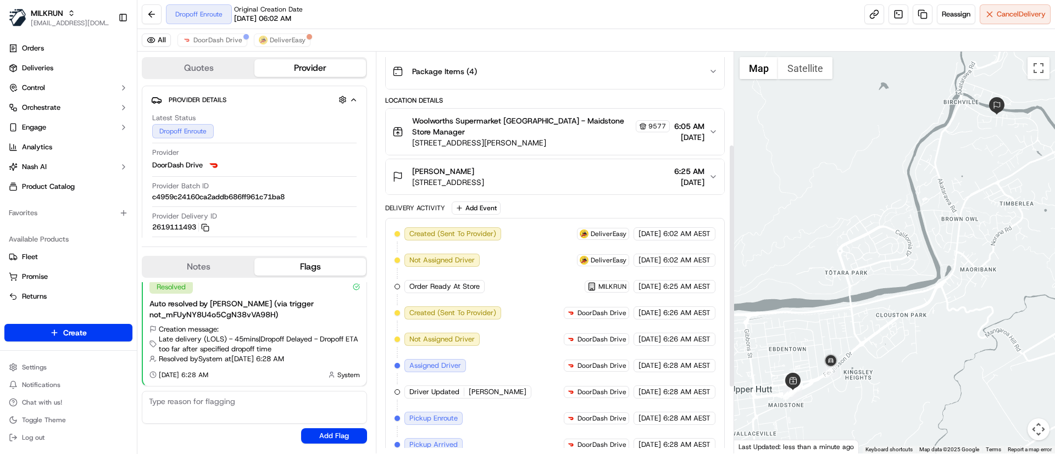
scroll to position [260, 0]
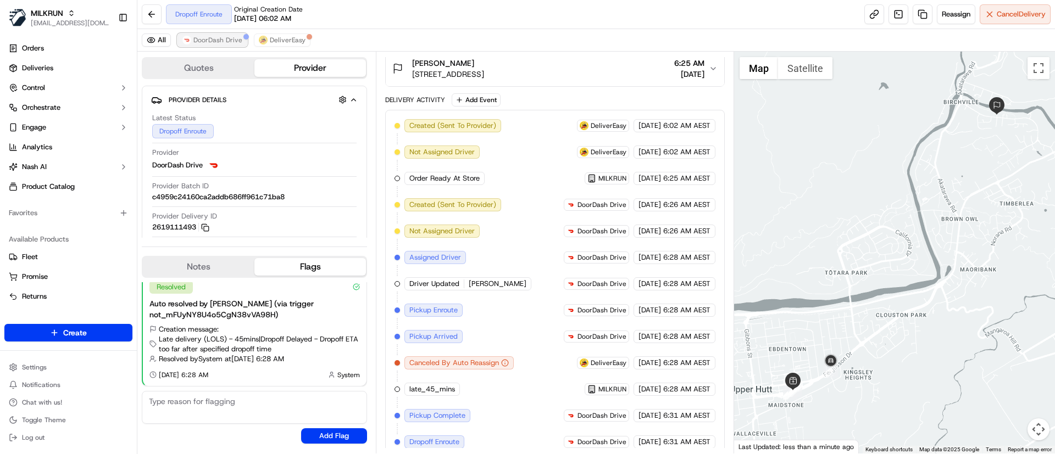
click at [207, 38] on span "DoorDash Drive" at bounding box center [217, 40] width 49 height 9
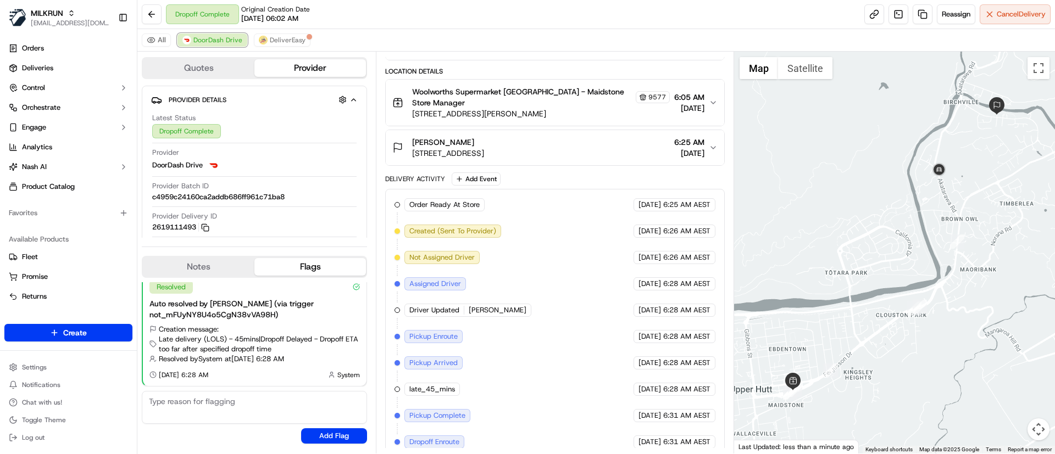
scroll to position [234, 0]
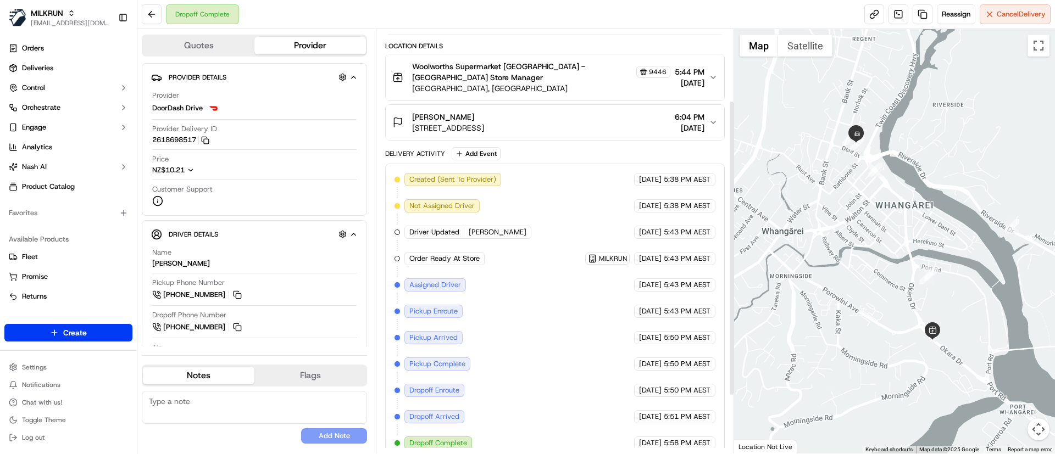
scroll to position [185, 0]
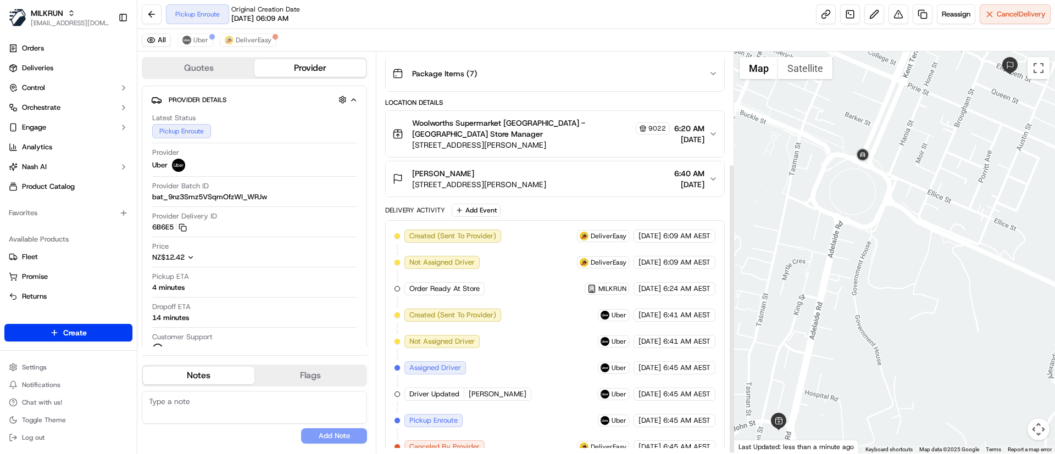
scroll to position [155, 0]
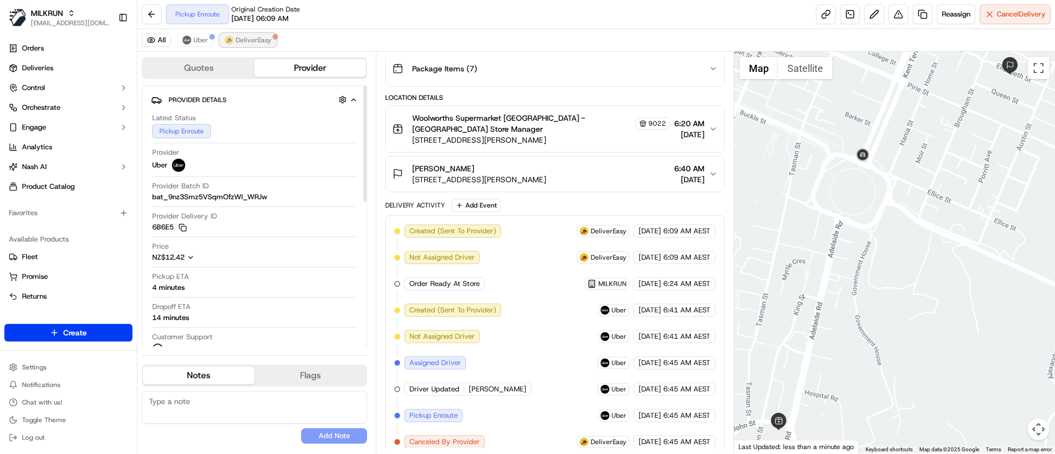
click at [257, 42] on span "DeliverEasy" at bounding box center [254, 40] width 36 height 9
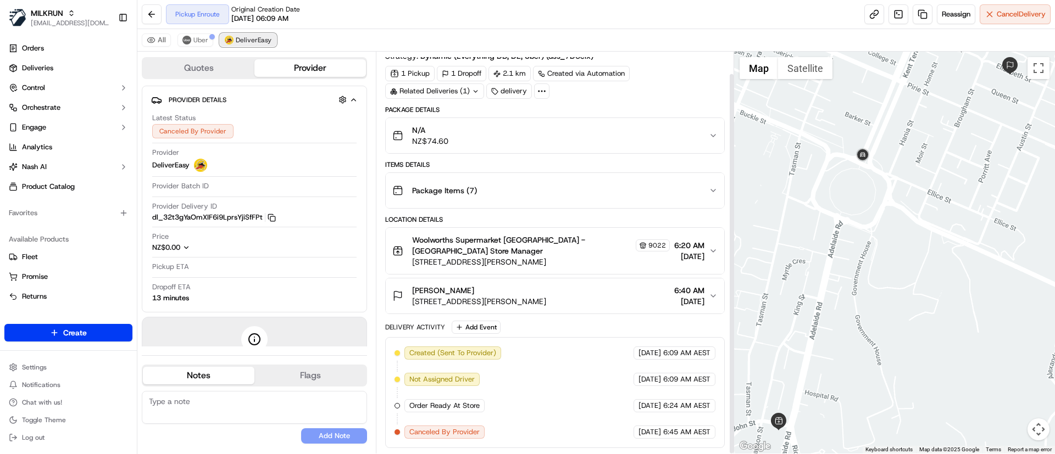
scroll to position [23, 0]
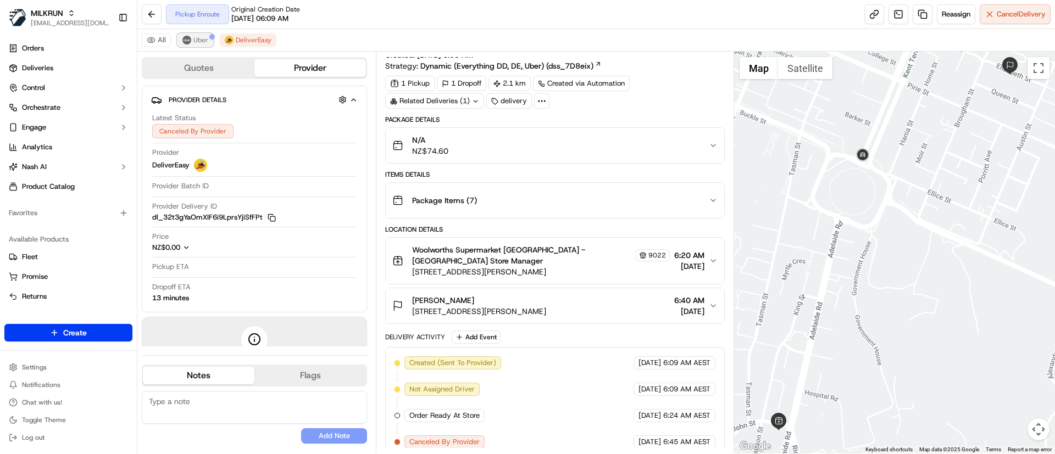
click at [194, 36] on button "Uber" at bounding box center [195, 40] width 36 height 13
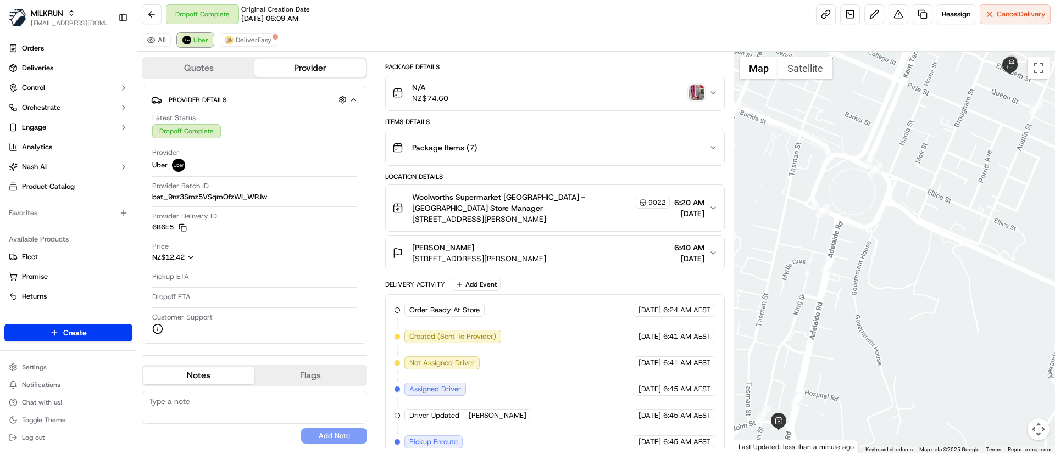
scroll to position [155, 0]
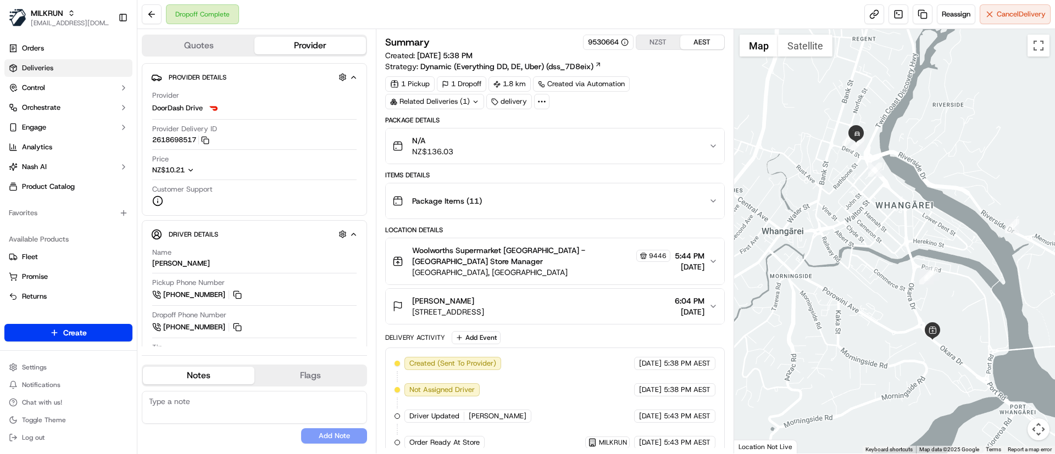
click at [59, 65] on link "Deliveries" at bounding box center [68, 68] width 128 height 18
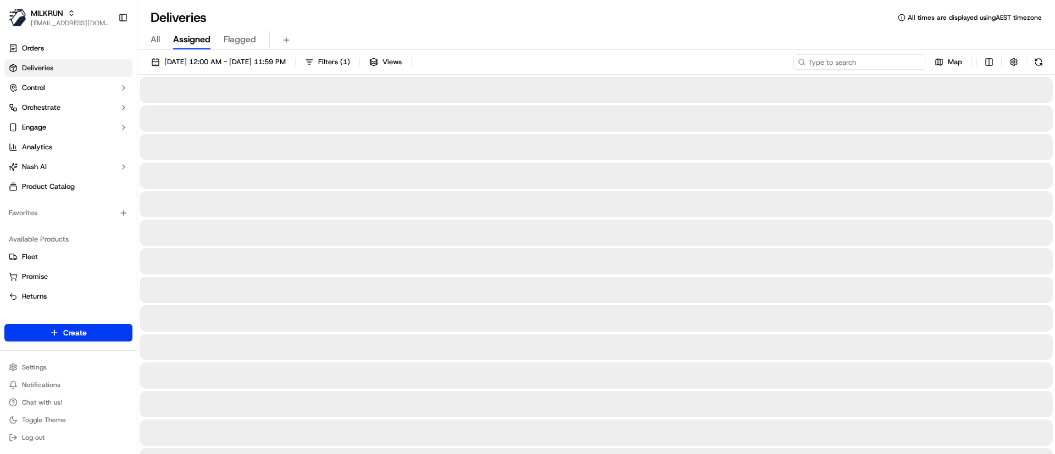
click at [874, 64] on input at bounding box center [859, 61] width 132 height 15
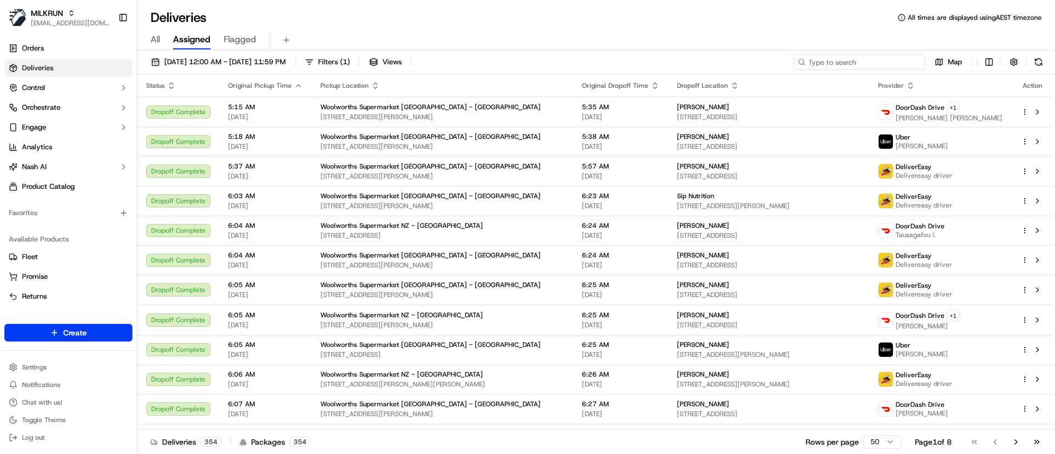
paste input "38c93fd9-ffeb-4f7d-a80d-155badc36a14"
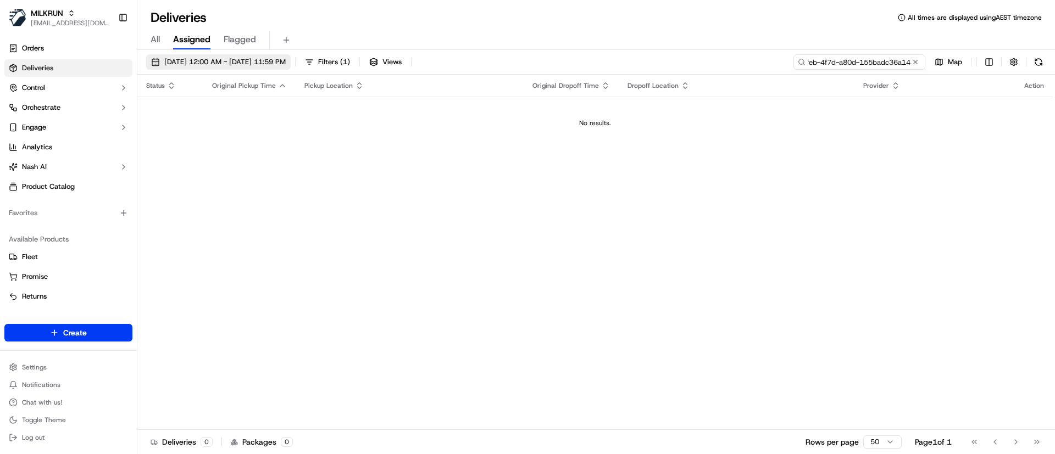
type input "38c93fd9-ffeb-4f7d-a80d-155badc36a14"
click at [172, 63] on span "[DATE] 12:00 AM - [DATE] 11:59 PM" at bounding box center [224, 62] width 121 height 10
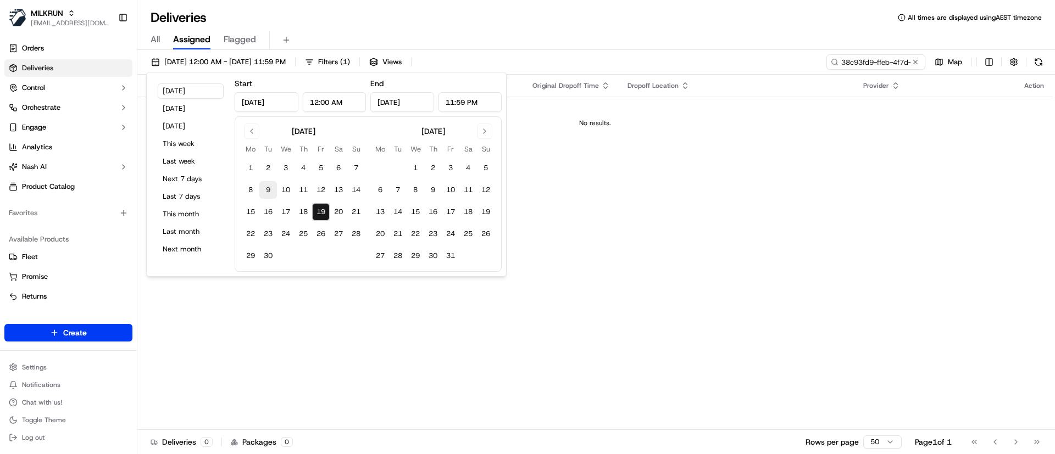
click at [269, 188] on button "9" at bounding box center [268, 190] width 18 height 18
type input "Sep 9, 2025"
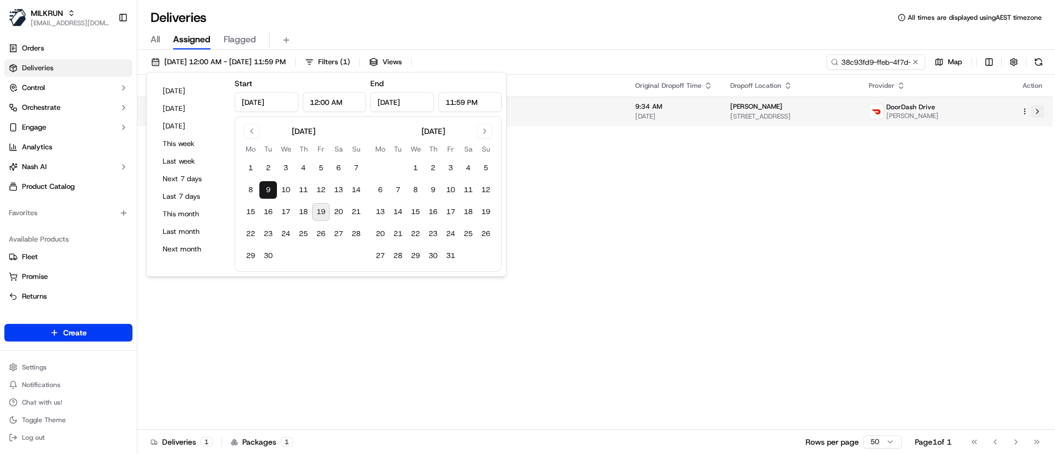
click at [1038, 109] on button at bounding box center [1037, 111] width 13 height 13
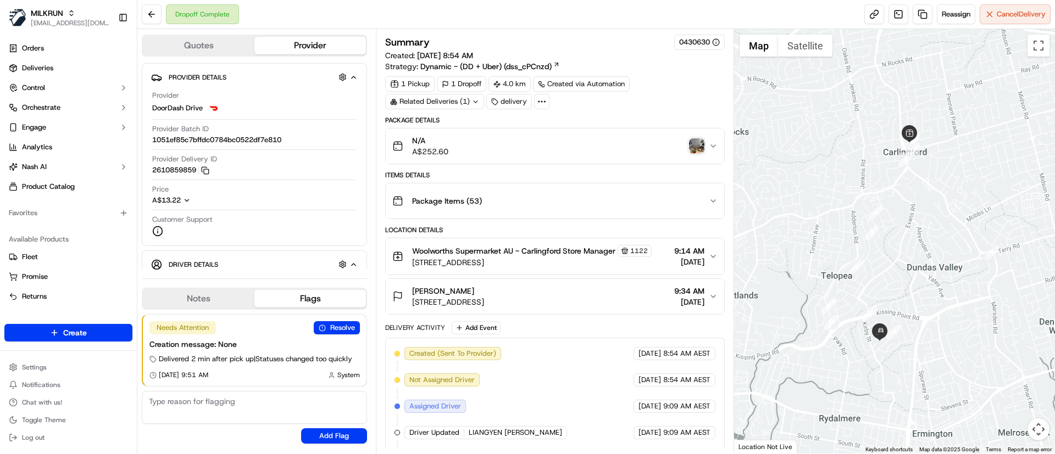
click at [693, 148] on img "button" at bounding box center [696, 145] width 15 height 15
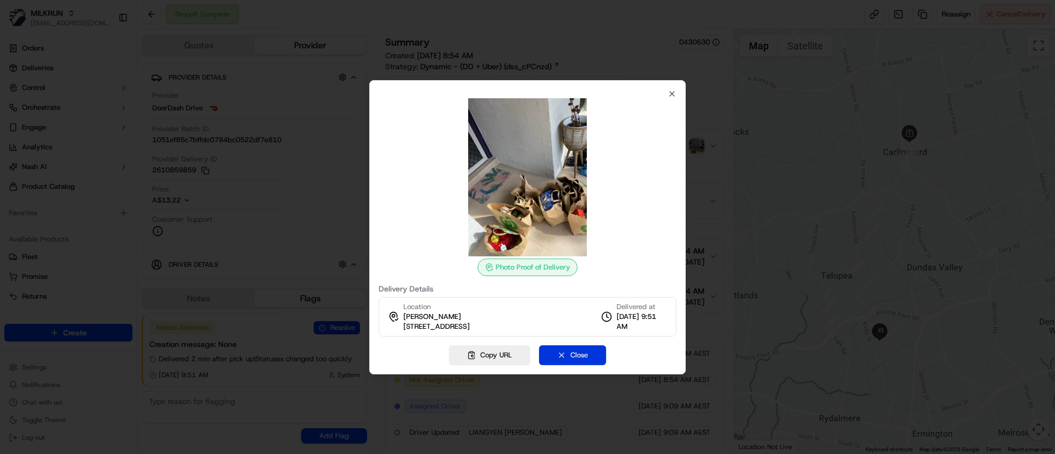
click at [582, 359] on button "Close" at bounding box center [572, 356] width 67 height 20
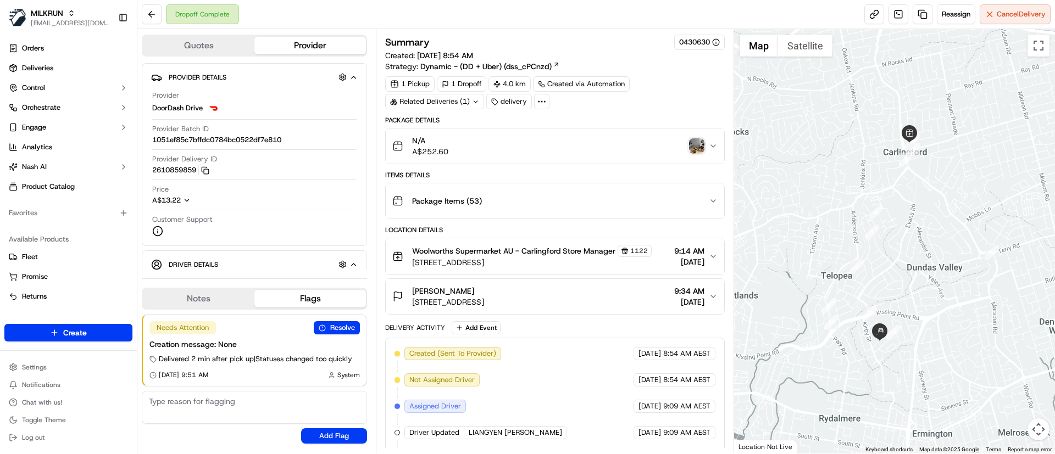
click at [692, 149] on img "button" at bounding box center [696, 145] width 15 height 15
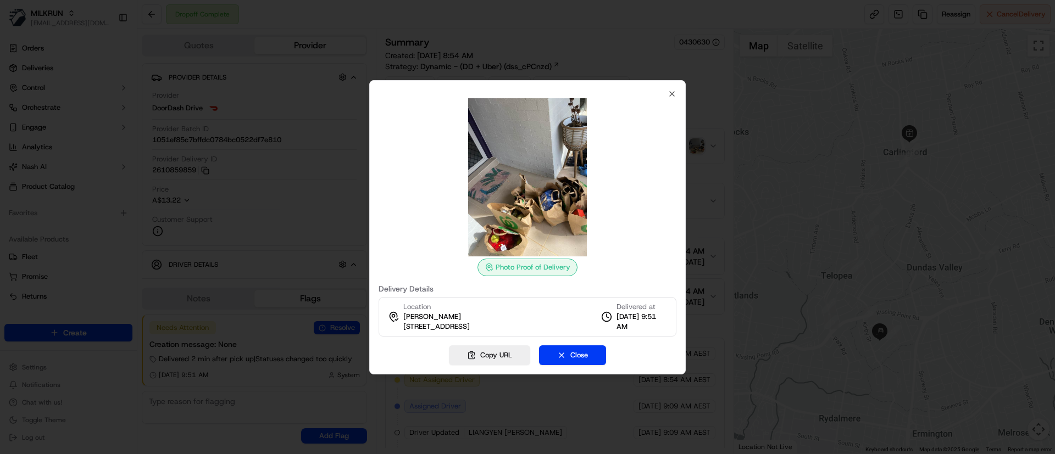
drag, startPoint x: 401, startPoint y: 326, endPoint x: 536, endPoint y: 329, distance: 134.6
click at [470, 329] on div "Location Carley Lambeth 24A Tallowwood Ct, Dundas, NSW 2117, AU" at bounding box center [429, 317] width 82 height 30
copy span "24A Tallowwood Ct, Dundas, NSW 2117"
click at [582, 359] on button "Close" at bounding box center [572, 356] width 67 height 20
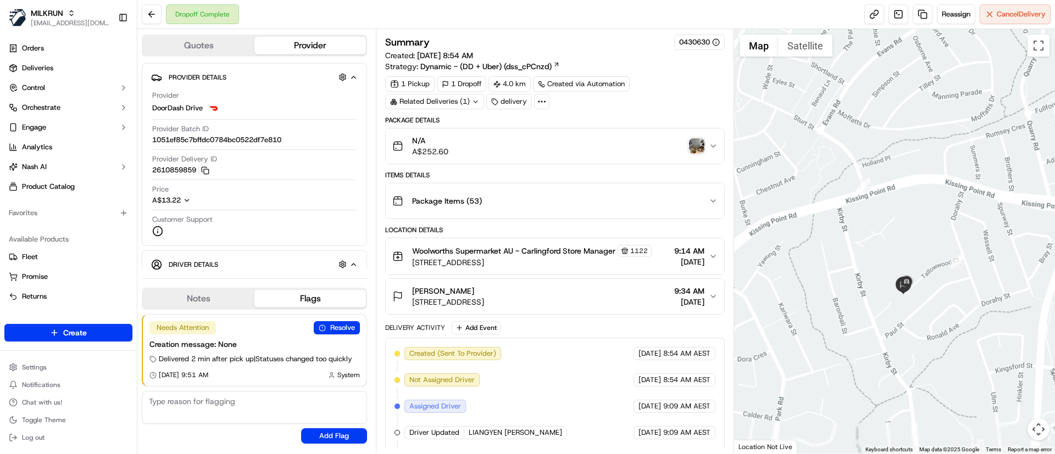
drag, startPoint x: 905, startPoint y: 364, endPoint x: 929, endPoint y: 238, distance: 128.2
click at [927, 232] on div at bounding box center [894, 241] width 321 height 425
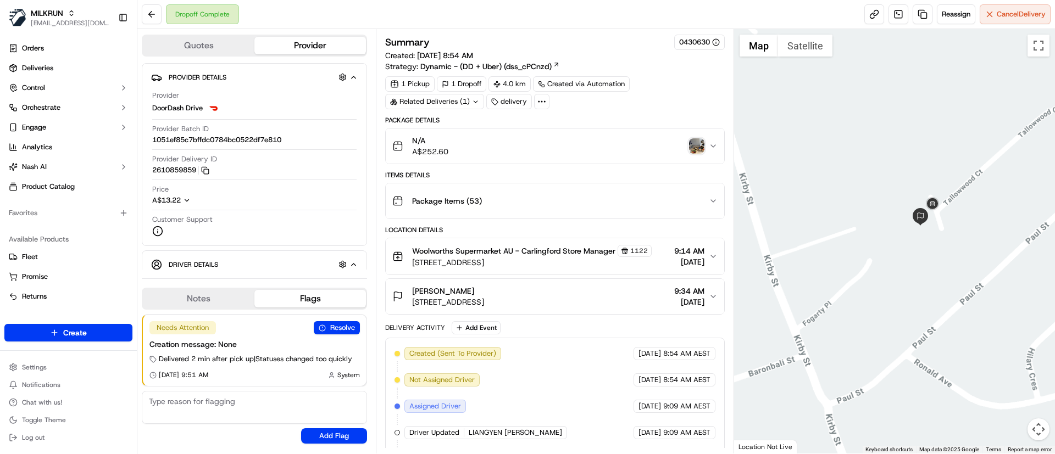
drag, startPoint x: 940, startPoint y: 271, endPoint x: 941, endPoint y: 305, distance: 33.5
click at [941, 305] on div at bounding box center [894, 241] width 321 height 425
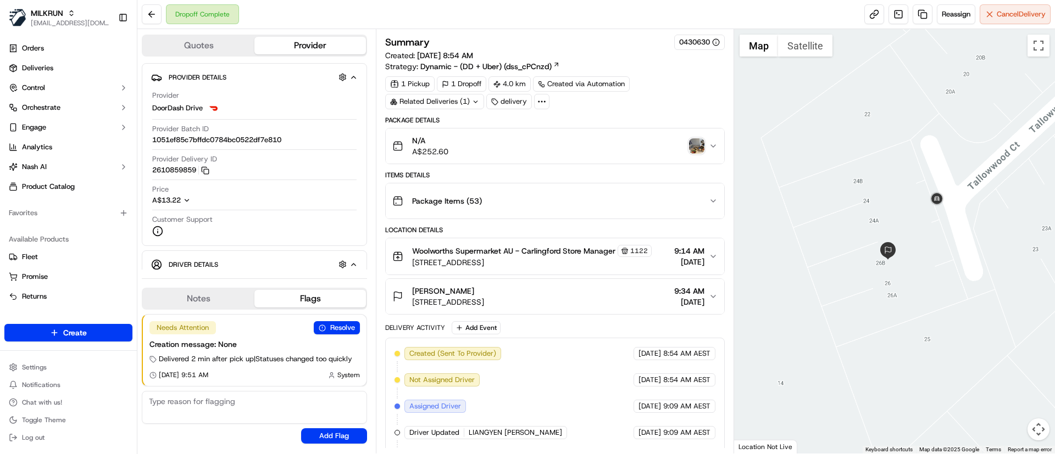
click at [484, 296] on div "Carley Lambeth 24A Tallowwood Ct, Dundas, NSW 2117, AU" at bounding box center [448, 297] width 72 height 22
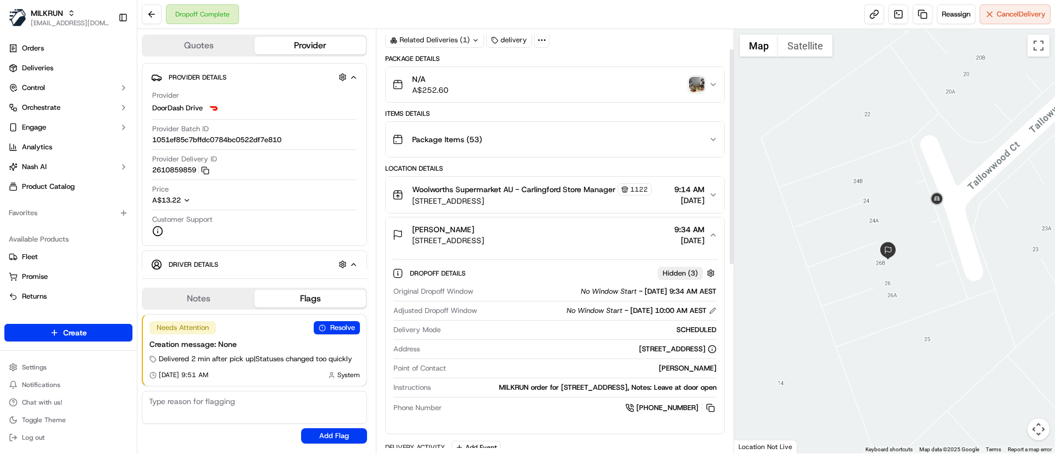
scroll to position [62, 0]
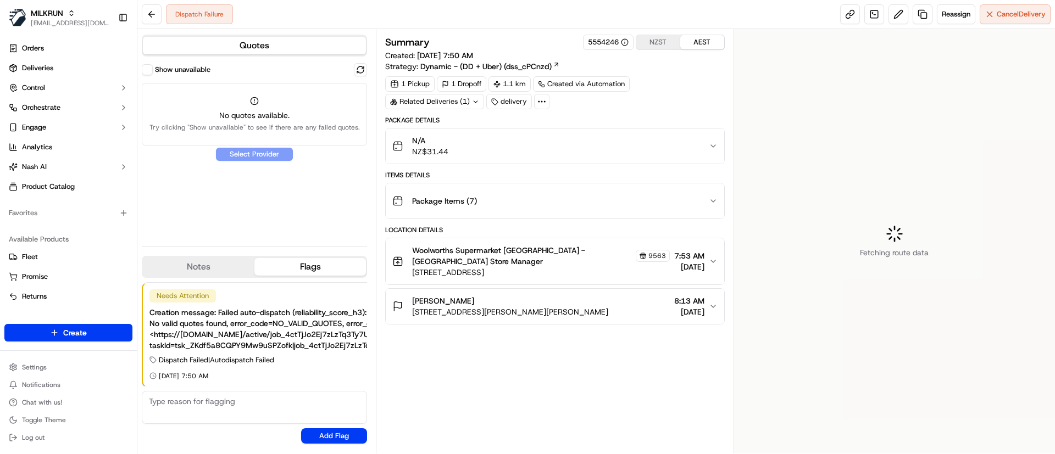
scroll to position [1, 0]
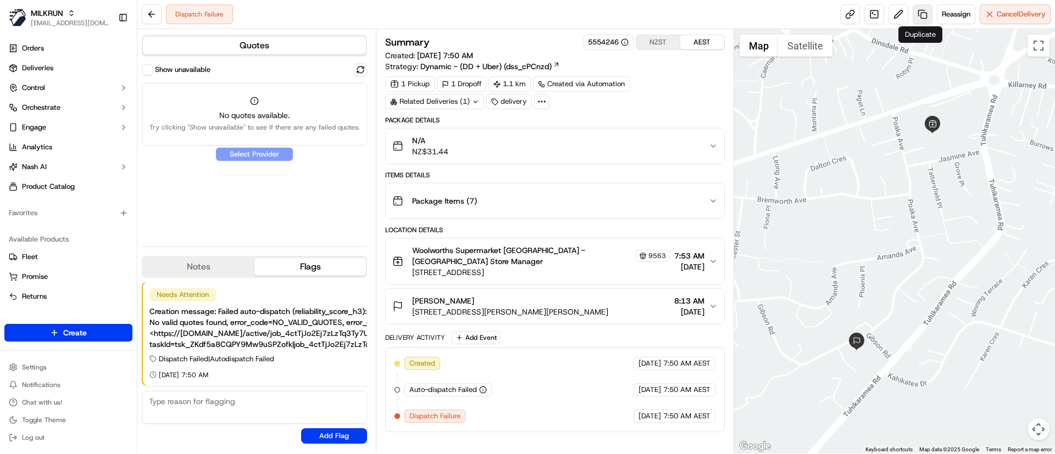
click at [922, 10] on link at bounding box center [922, 14] width 20 height 20
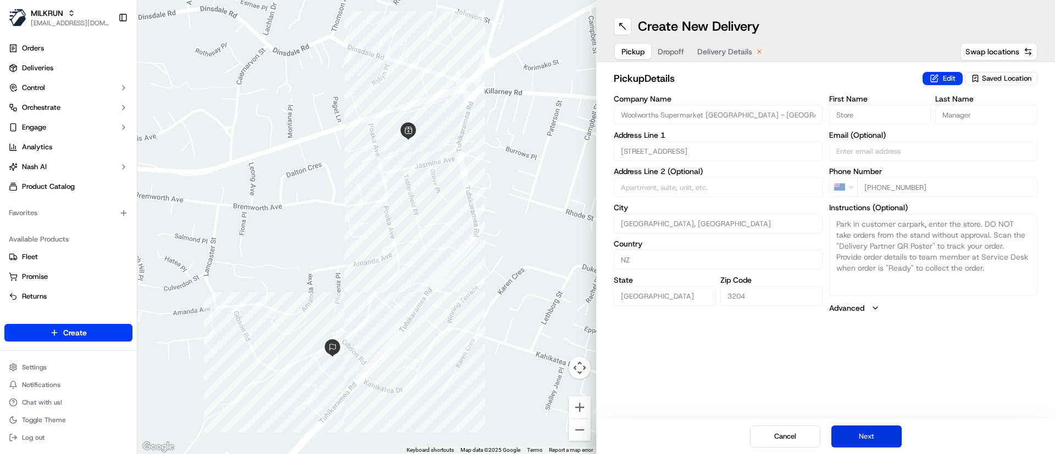
click at [868, 440] on button "Next" at bounding box center [866, 437] width 70 height 22
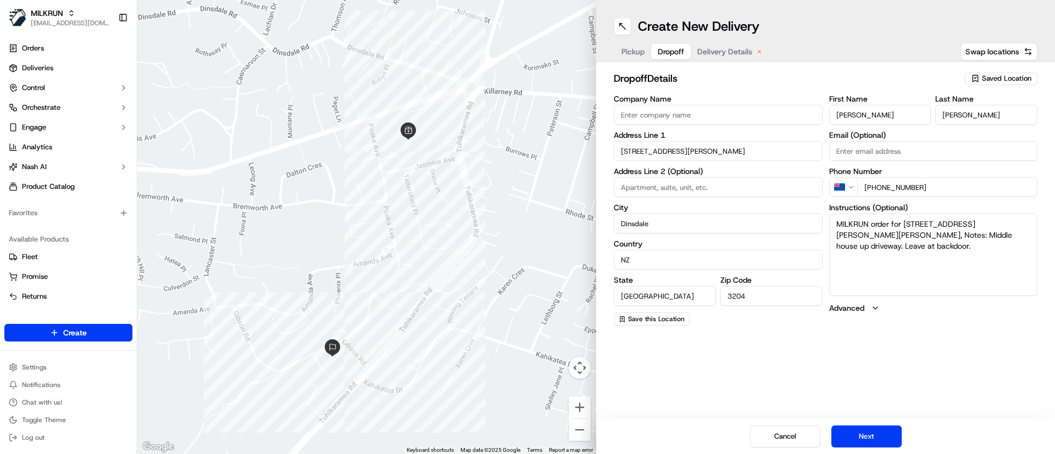
drag, startPoint x: 868, startPoint y: 440, endPoint x: 873, endPoint y: 415, distance: 25.6
click at [870, 438] on button "Next" at bounding box center [866, 437] width 70 height 22
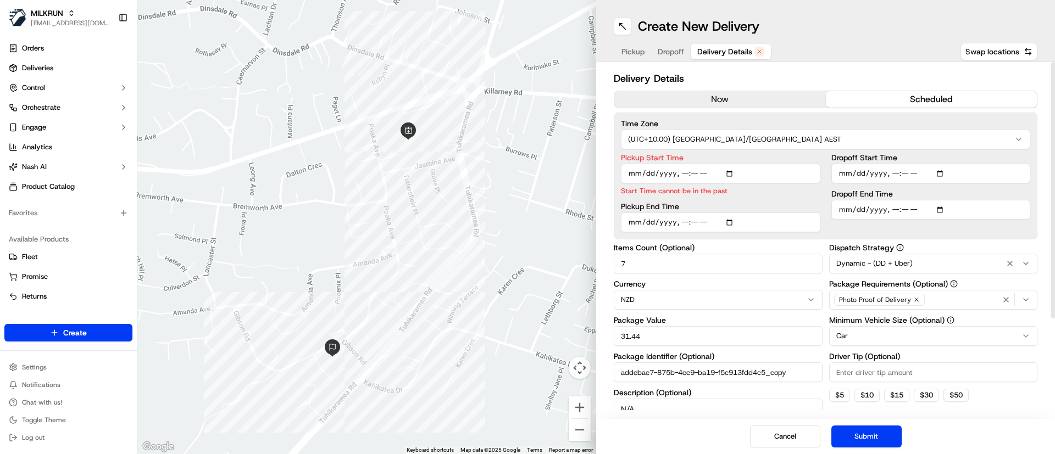
click at [698, 95] on button "now" at bounding box center [719, 99] width 211 height 16
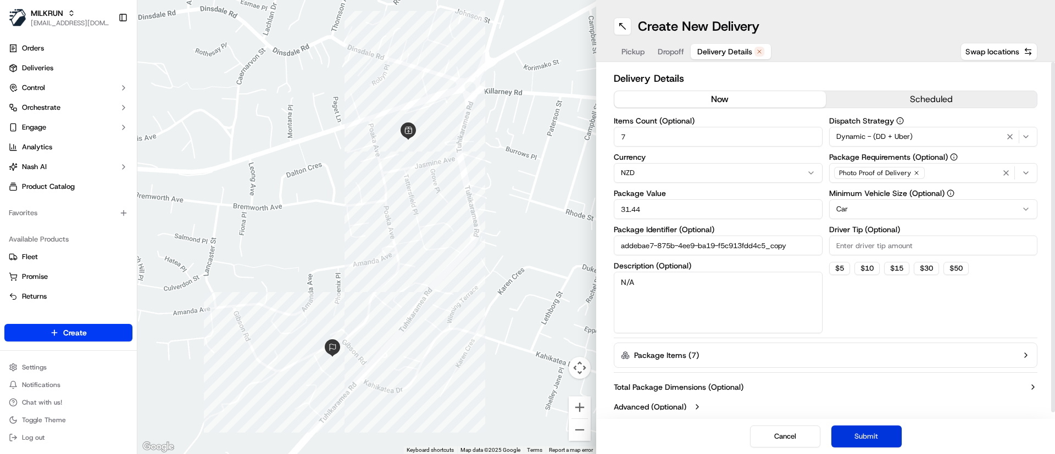
click at [866, 437] on button "Submit" at bounding box center [866, 437] width 70 height 22
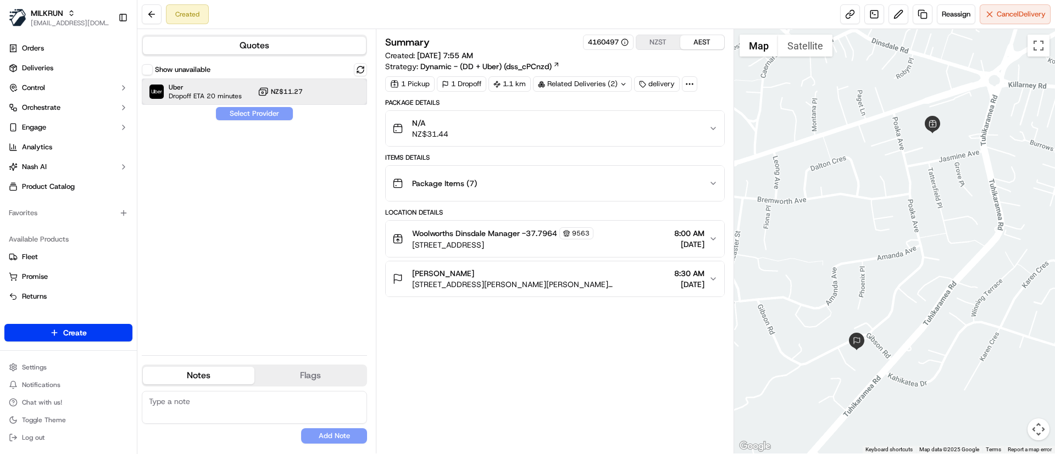
click at [174, 88] on span "Uber" at bounding box center [205, 87] width 73 height 9
click at [245, 114] on button "Assign Provider" at bounding box center [254, 113] width 78 height 13
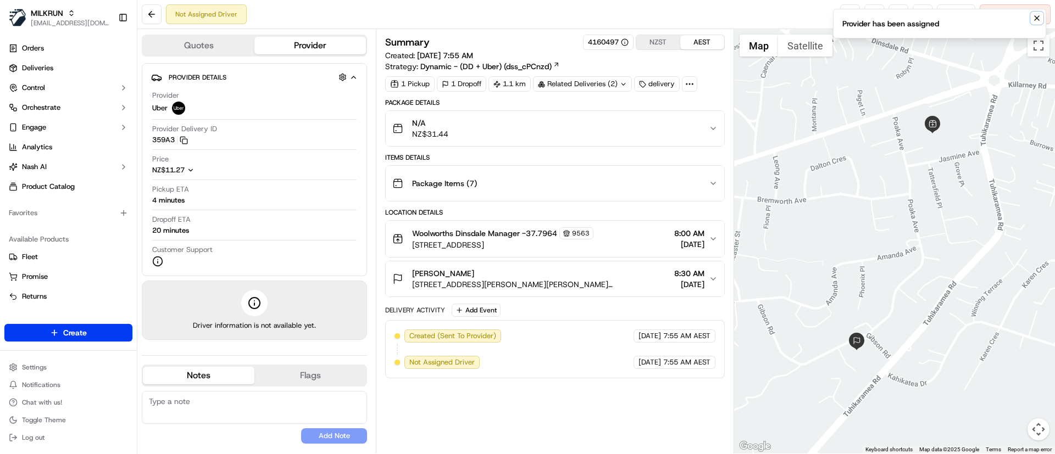
drag, startPoint x: 1035, startPoint y: 18, endPoint x: 988, endPoint y: 1, distance: 49.7
click at [1035, 16] on icon "Notifications (F8)" at bounding box center [1036, 18] width 9 height 9
click at [850, 9] on link at bounding box center [850, 14] width 20 height 20
click at [843, 13] on link at bounding box center [850, 14] width 20 height 20
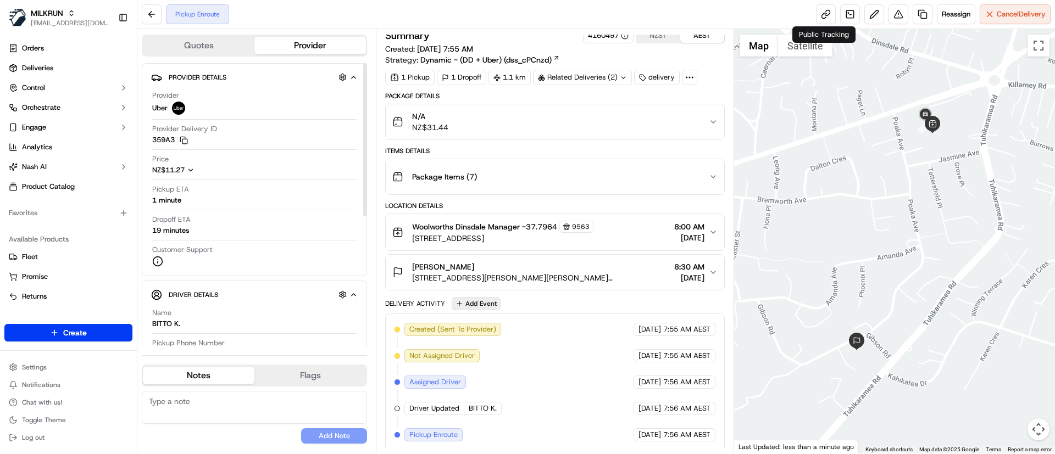
scroll to position [9, 0]
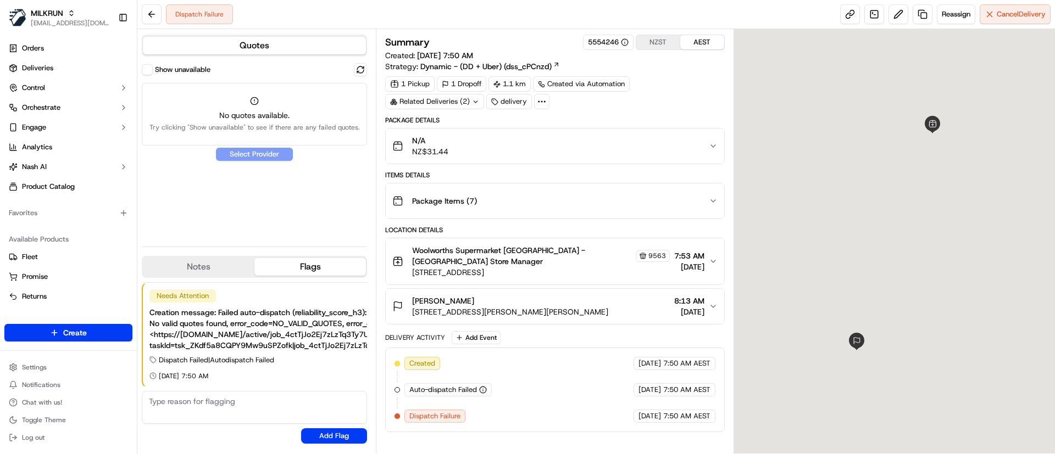
scroll to position [1, 0]
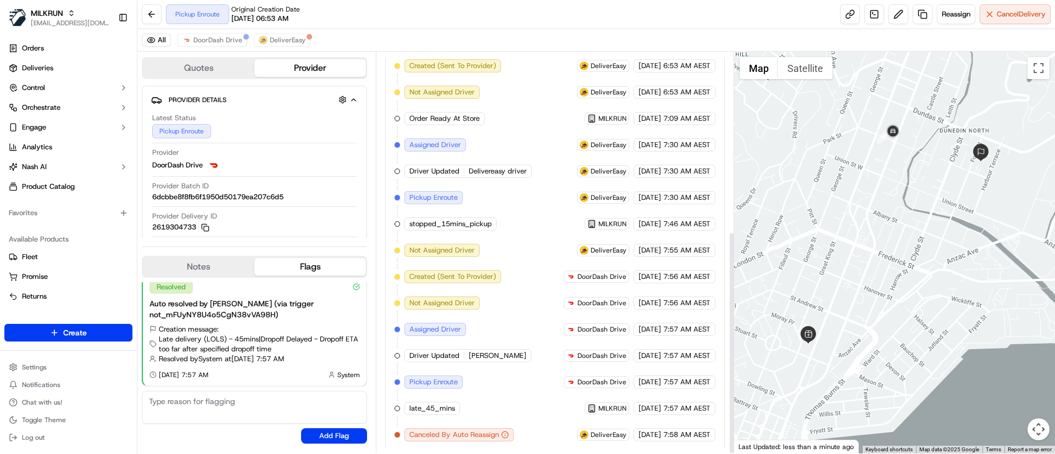
scroll to position [323, 0]
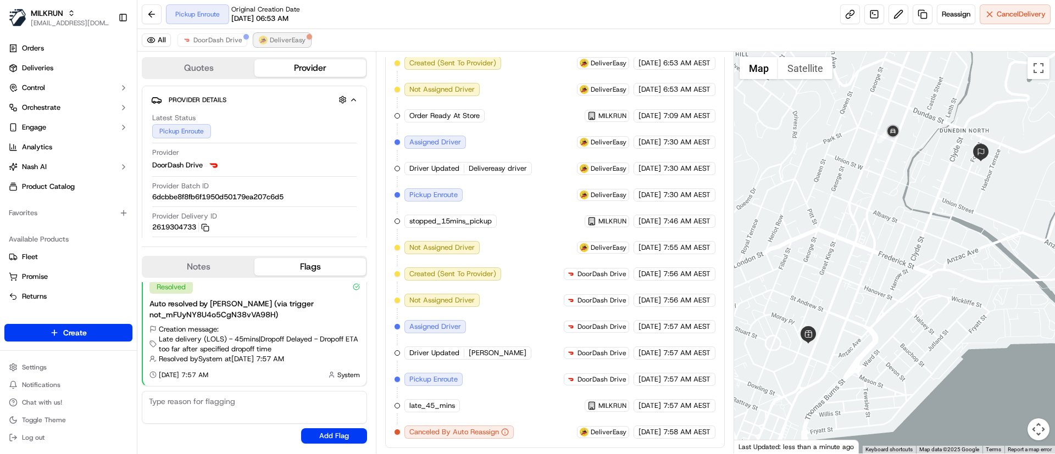
click at [288, 37] on span "DeliverEasy" at bounding box center [288, 40] width 36 height 9
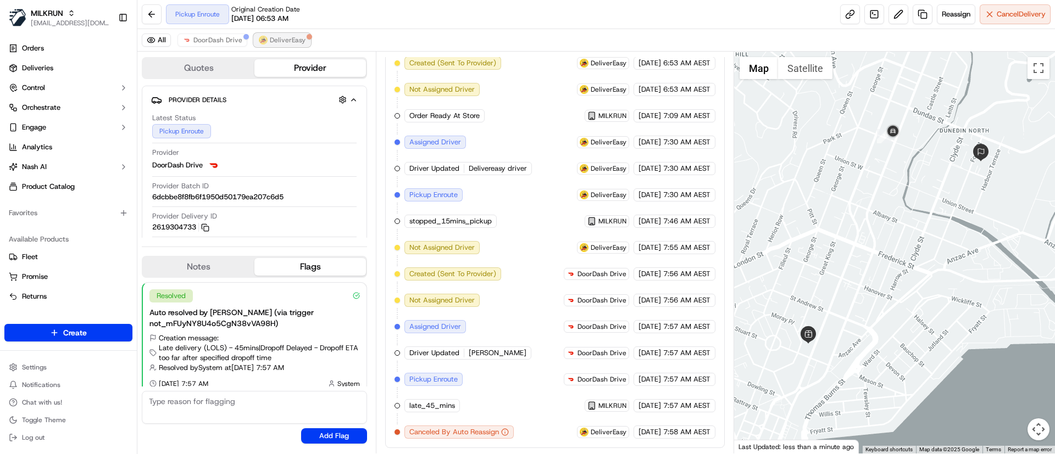
scroll to position [191, 0]
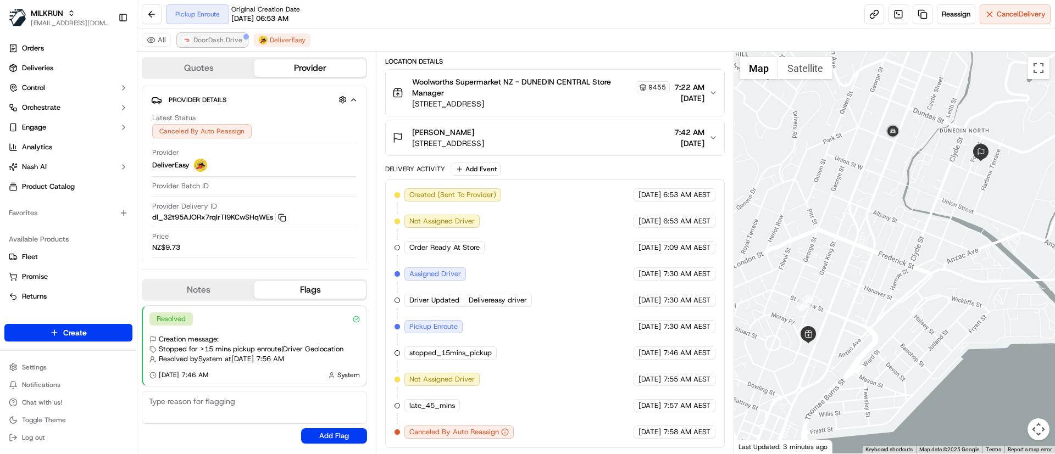
click at [202, 42] on span "DoorDash Drive" at bounding box center [217, 40] width 49 height 9
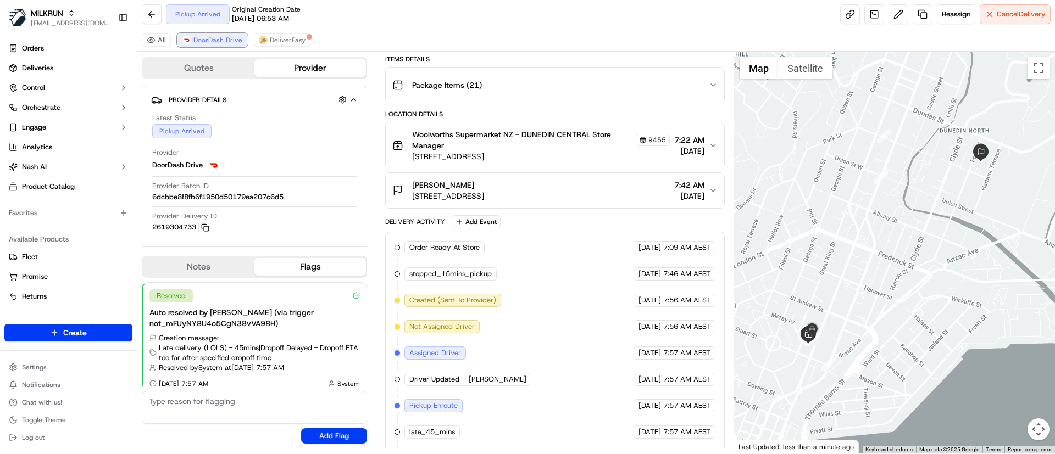
scroll to position [165, 0]
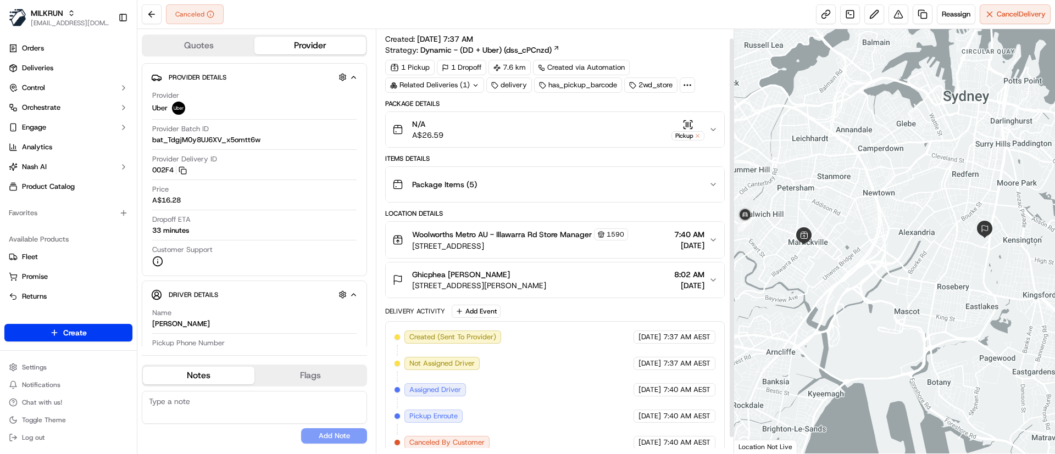
scroll to position [27, 0]
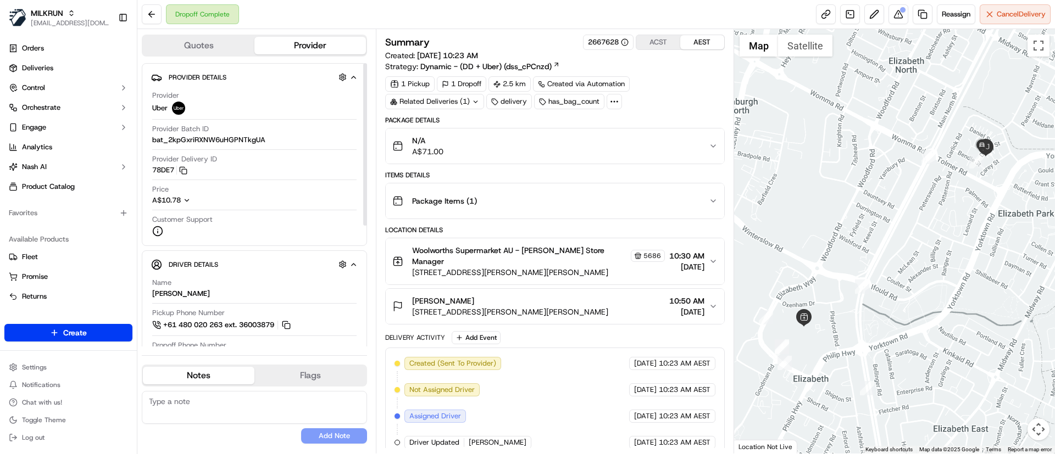
drag, startPoint x: 175, startPoint y: 172, endPoint x: 152, endPoint y: 171, distance: 23.6
click at [151, 171] on div "Provider Uber Provider Batch ID bat_2kpGxriRXNW6uHGPNTkgUA Provider Delivery ID…" at bounding box center [254, 163] width 207 height 155
drag, startPoint x: 152, startPoint y: 171, endPoint x: 172, endPoint y: 125, distance: 51.1
click at [179, 168] on div "Provider Uber Provider Batch ID bat_2kpGxriRXNW6uHGPNTkgUA Provider Delivery ID…" at bounding box center [254, 163] width 207 height 155
copy button "78DE7 Copy del_AcKsgPX5SPS0YnFAABeN5w 78DE7"
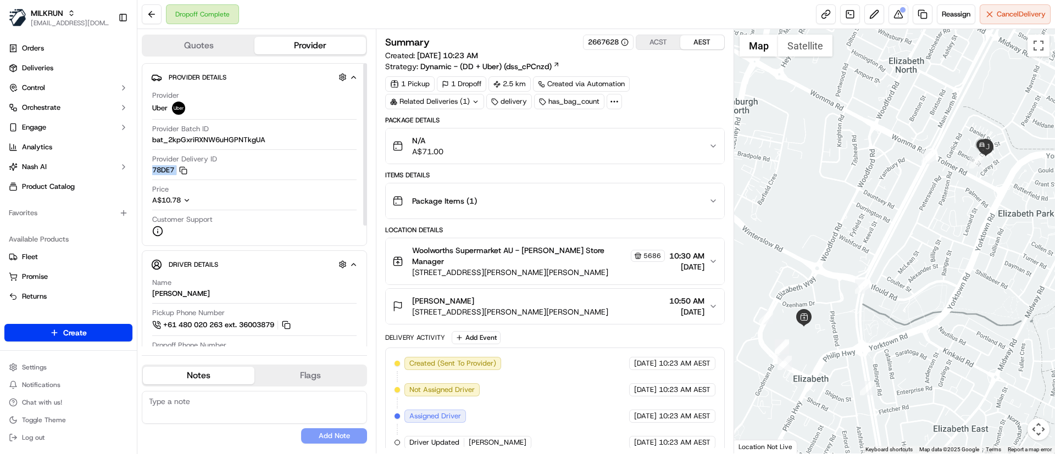
copy button "78DE7 Copy del_AcKsgPX5SPS0YnFAABeN5w 78DE7"
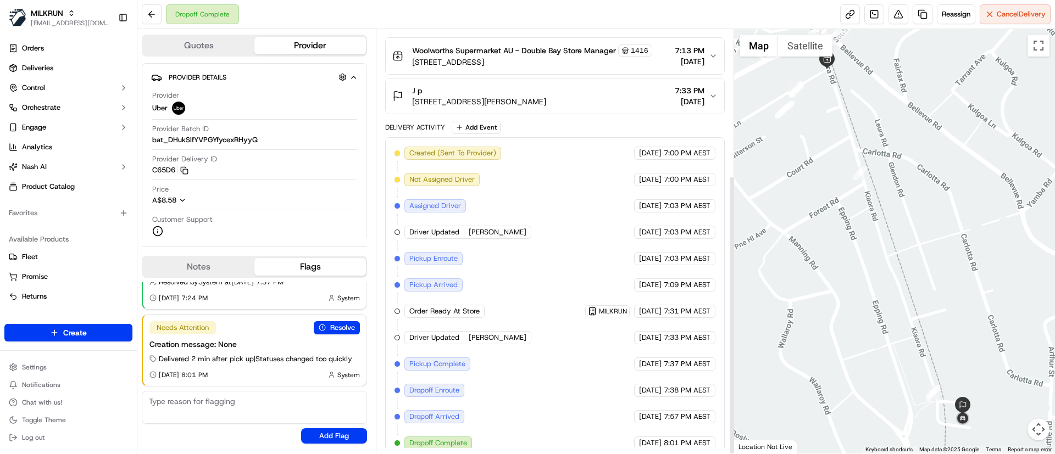
scroll to position [221, 0]
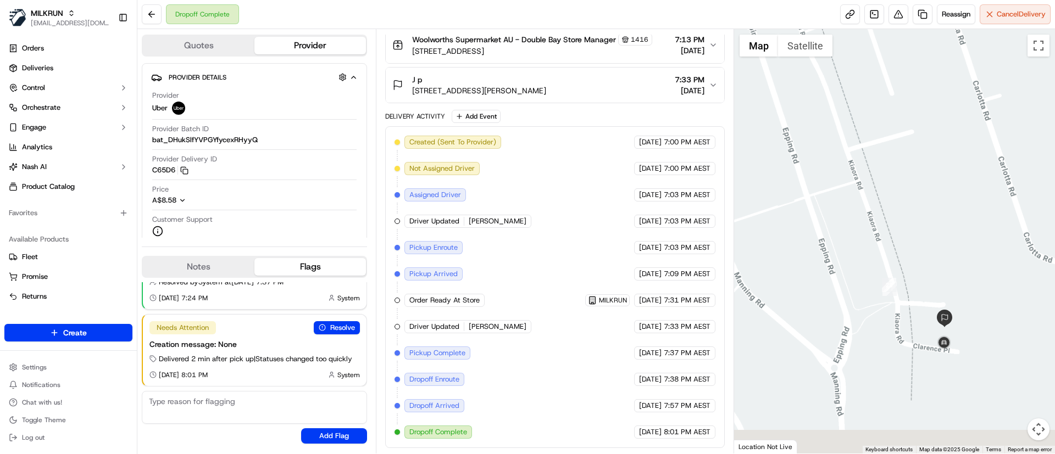
drag, startPoint x: 979, startPoint y: 419, endPoint x: 987, endPoint y: 281, distance: 138.1
click at [987, 281] on div at bounding box center [894, 241] width 321 height 425
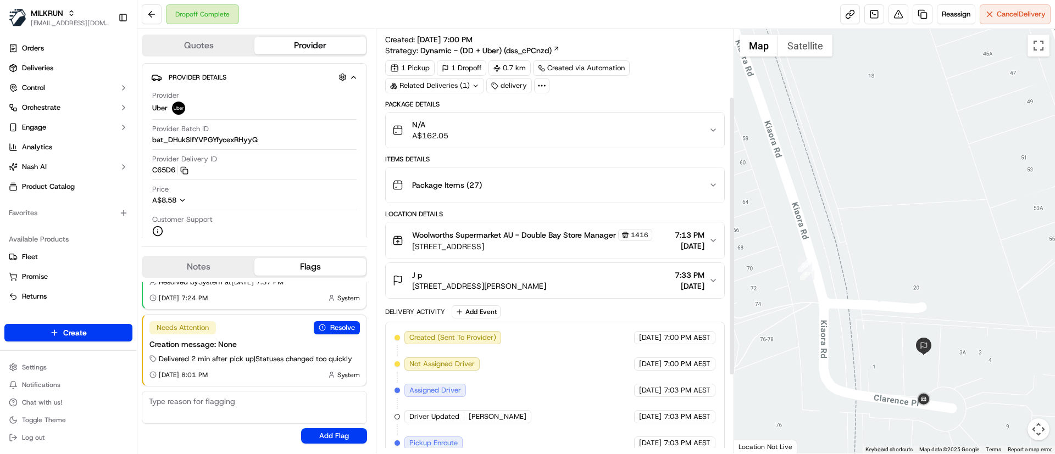
scroll to position [0, 0]
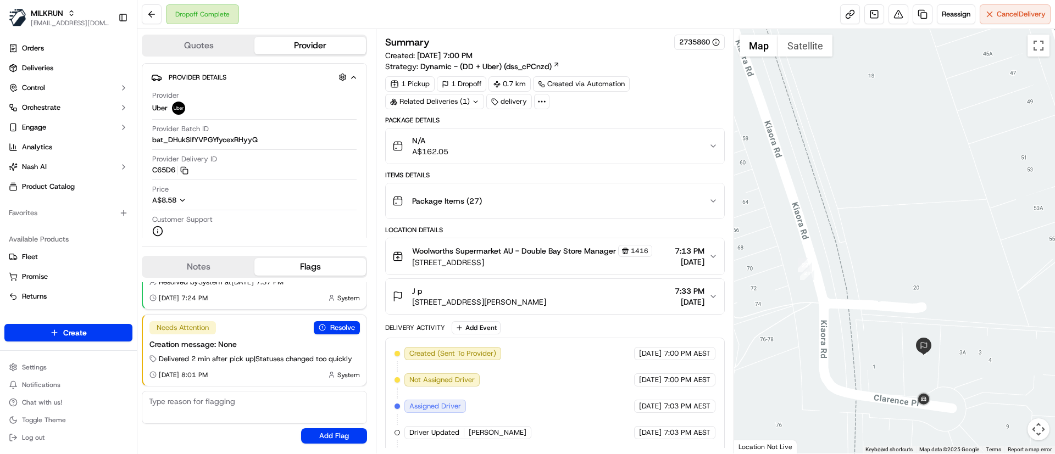
click at [441, 198] on span "Package Items ( 27 )" at bounding box center [447, 201] width 70 height 11
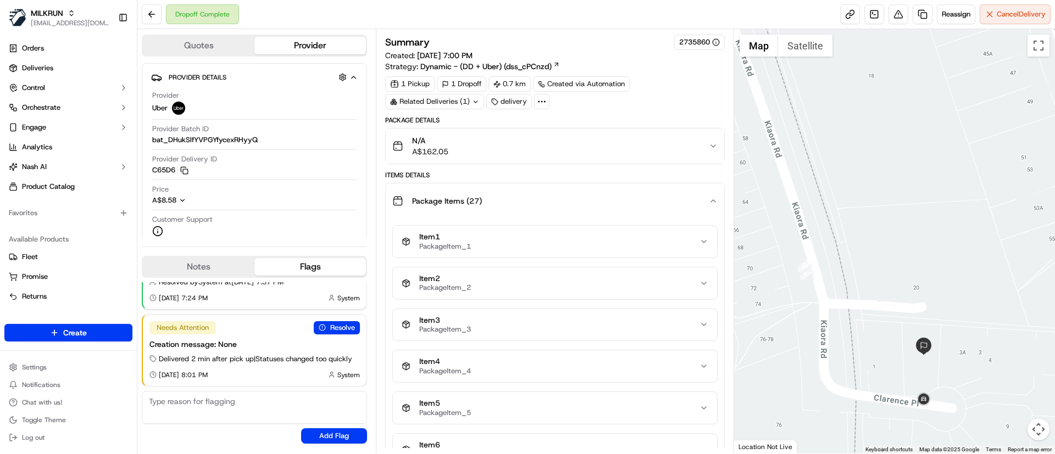
click at [441, 198] on span "Package Items ( 27 )" at bounding box center [447, 201] width 70 height 11
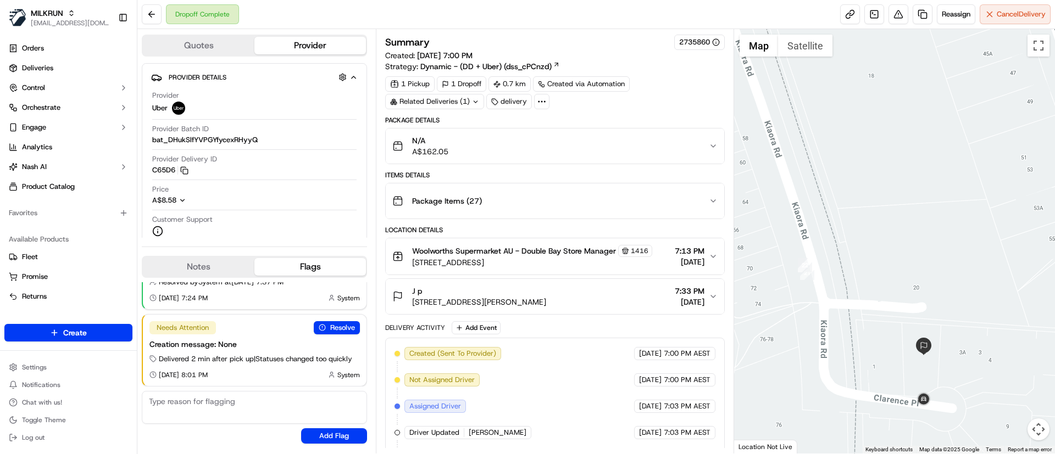
scroll to position [221, 0]
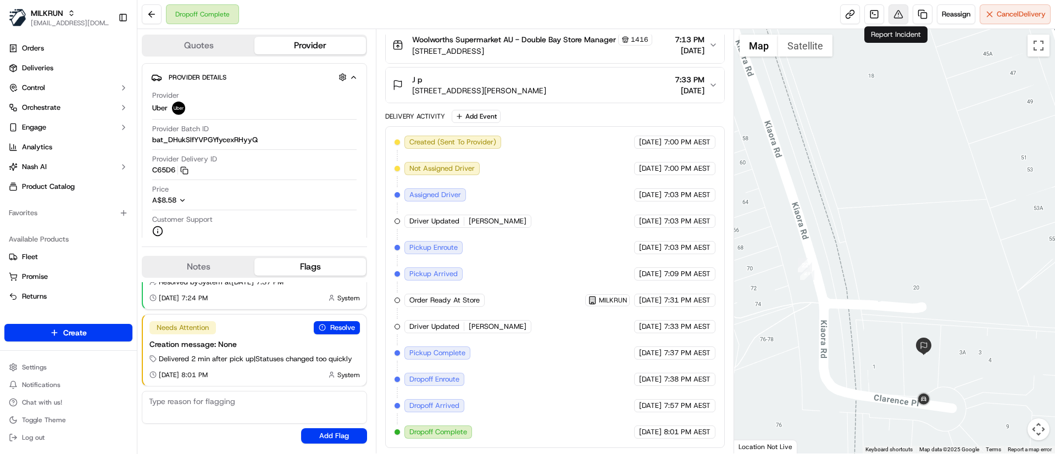
click at [897, 12] on button at bounding box center [898, 14] width 20 height 20
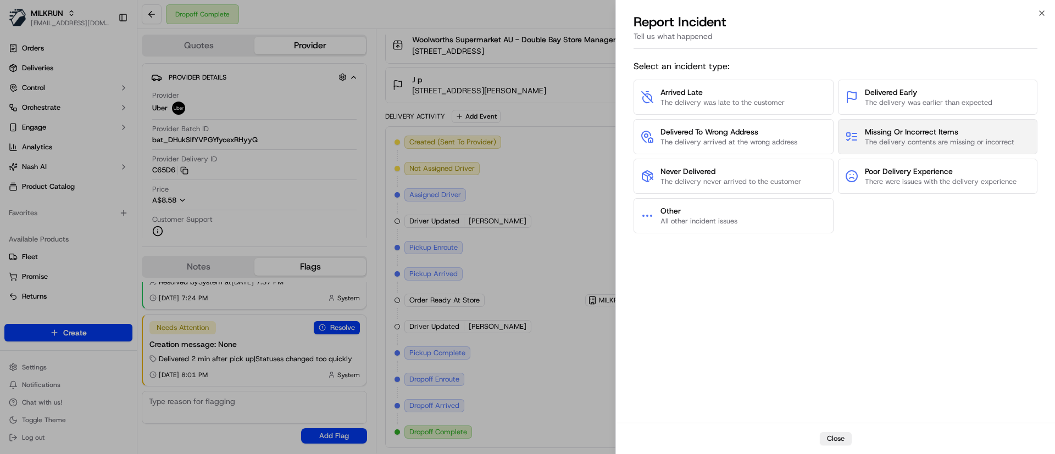
click at [908, 142] on span "The delivery contents are missing or incorrect" at bounding box center [939, 142] width 149 height 10
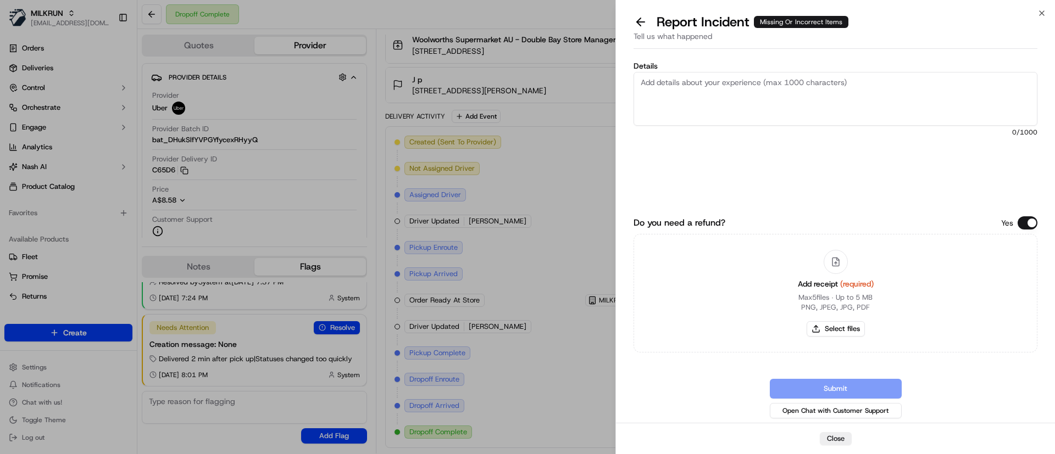
drag, startPoint x: 825, startPoint y: 104, endPoint x: 827, endPoint y: 115, distance: 11.2
click at [832, 110] on textarea "Details" at bounding box center [835, 99] width 404 height 54
type textarea "Customer has confirmed they received the incorrect order and received an order …"
click at [834, 334] on button "Select files" at bounding box center [835, 328] width 58 height 15
type input "C:\fakepath\image_7f0da695-b088-4403-bdcf-1d9b6c1e3612.png"
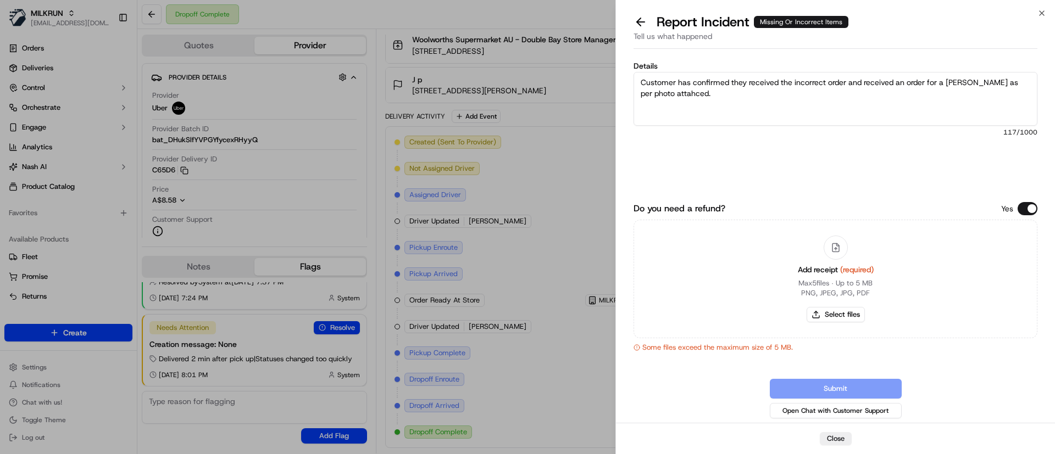
click at [915, 184] on div "Details Customer has confirmed they received the incorrect order and received a…" at bounding box center [835, 126] width 404 height 129
click at [821, 317] on button "Select files" at bounding box center [835, 314] width 58 height 15
type input "C:\fakepath\image_7f0da695-b088-4403-bdcf-1d9b6c1e3612 22.png"
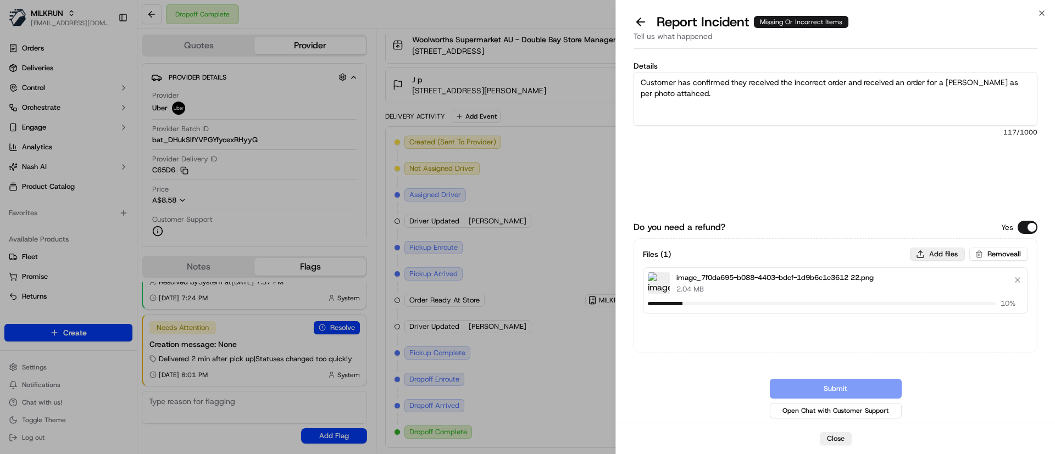
click at [917, 250] on button "Add files" at bounding box center [937, 254] width 55 height 13
type input "C:\fakepath\Screenshot_19-9-2025_8122_J p.jpeg"
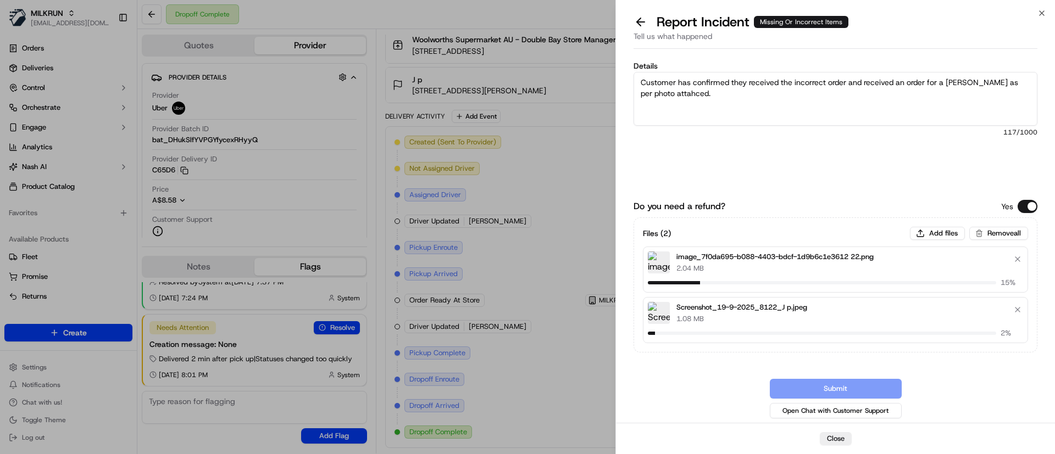
click at [696, 96] on textarea "Customer has confirmed they received the incorrect order and received an order …" at bounding box center [835, 99] width 404 height 54
click at [653, 94] on textarea "Customer has confirmed they received the incorrect order and received an order …" at bounding box center [835, 99] width 404 height 54
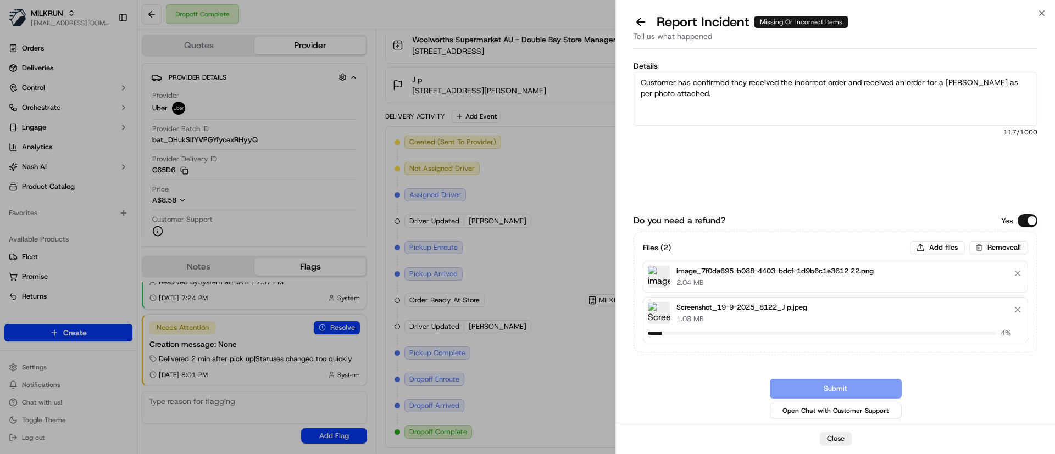
click at [691, 100] on textarea "Customer has confirmed they received the incorrect order and received an order …" at bounding box center [835, 99] width 404 height 54
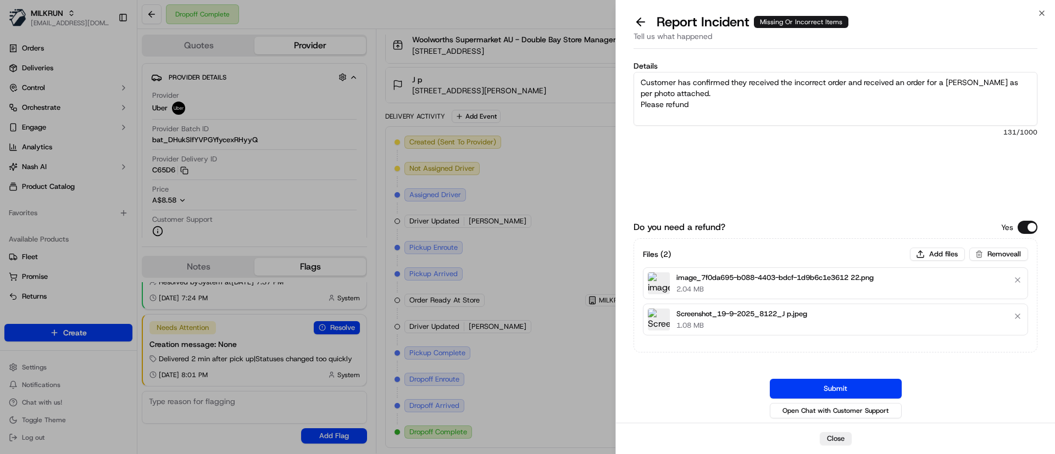
paste textarea "$162.05"
click at [809, 91] on textarea "Customer has confirmed they received the incorrect order and received an order …" at bounding box center [835, 99] width 404 height 54
click at [804, 91] on textarea "Customer has confirmed they received the incorrect order and received an order …" at bounding box center [835, 99] width 404 height 54
type textarea "Customer has confirmed they received the incorrect order and received an order …"
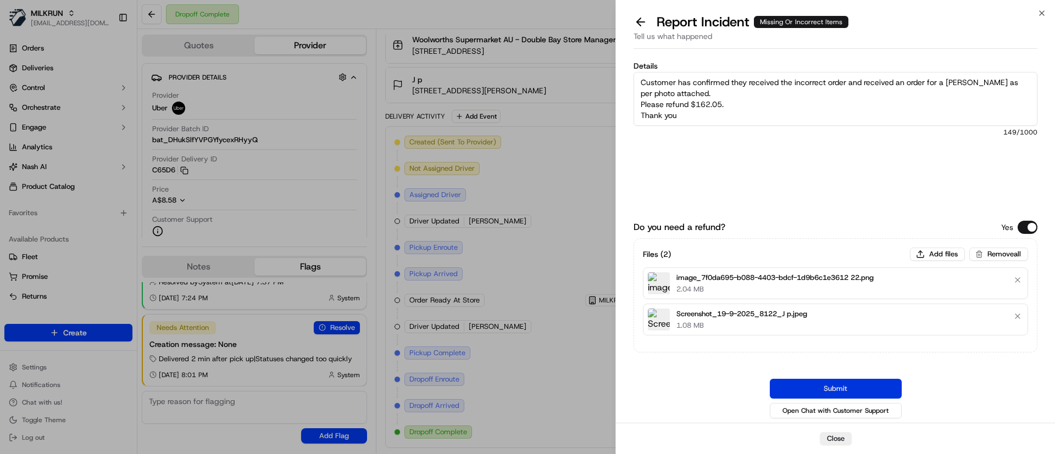
click at [847, 383] on button "Submit" at bounding box center [836, 389] width 132 height 20
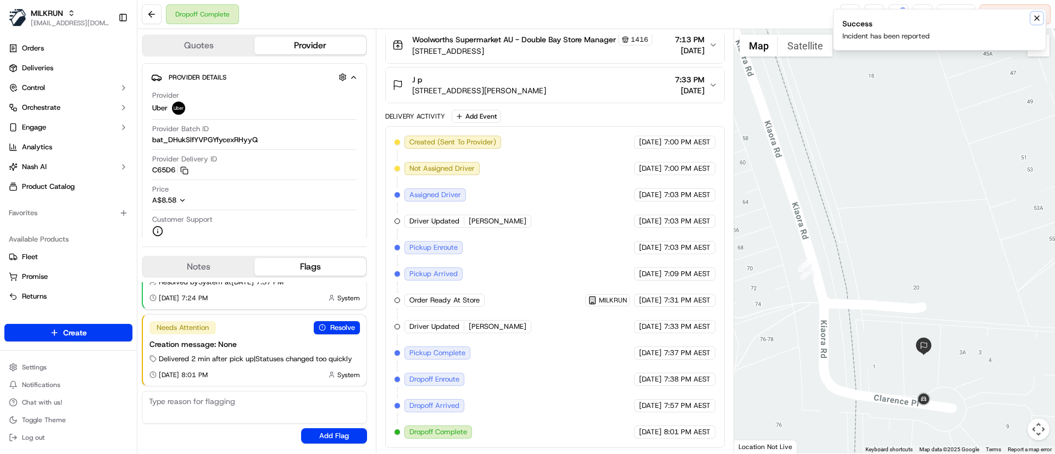
click at [1037, 16] on icon "Notifications (F8)" at bounding box center [1036, 18] width 9 height 9
click at [897, 10] on button at bounding box center [898, 14] width 20 height 20
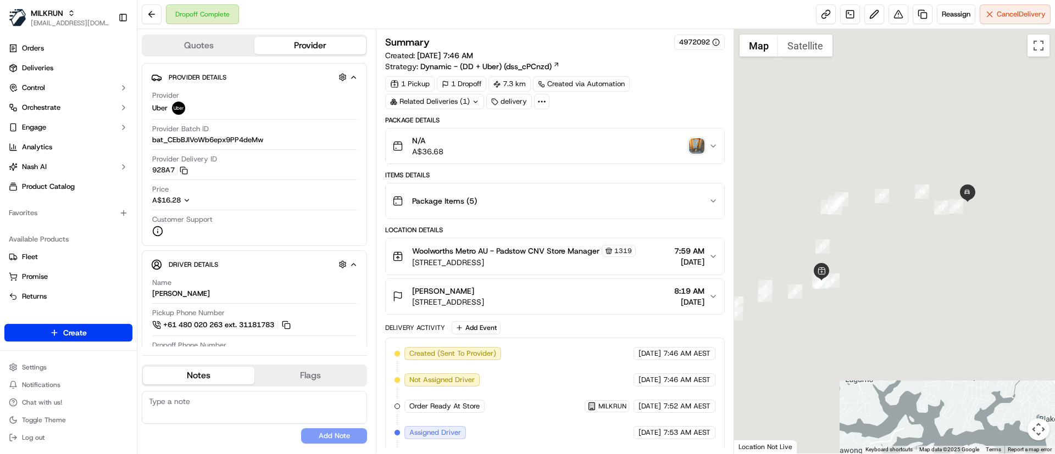
click at [695, 143] on img "button" at bounding box center [696, 145] width 15 height 15
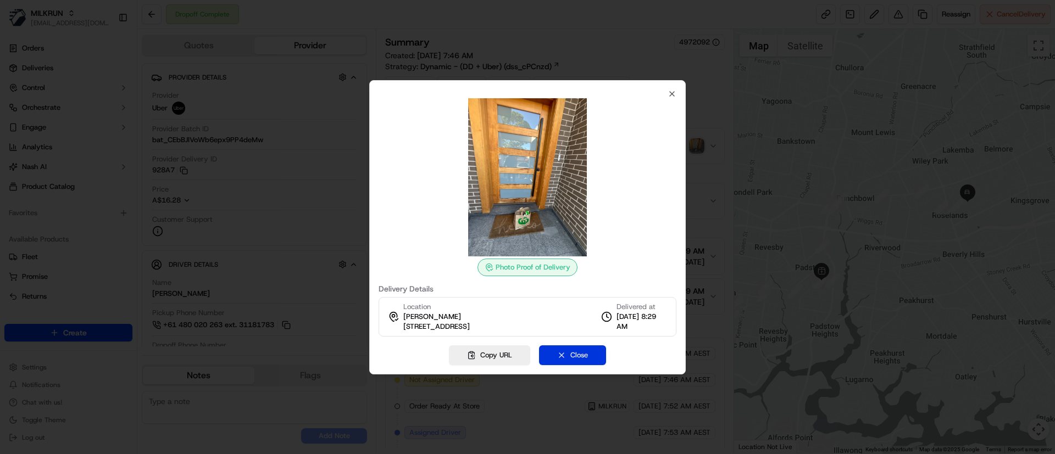
click at [579, 351] on button "Close" at bounding box center [572, 356] width 67 height 20
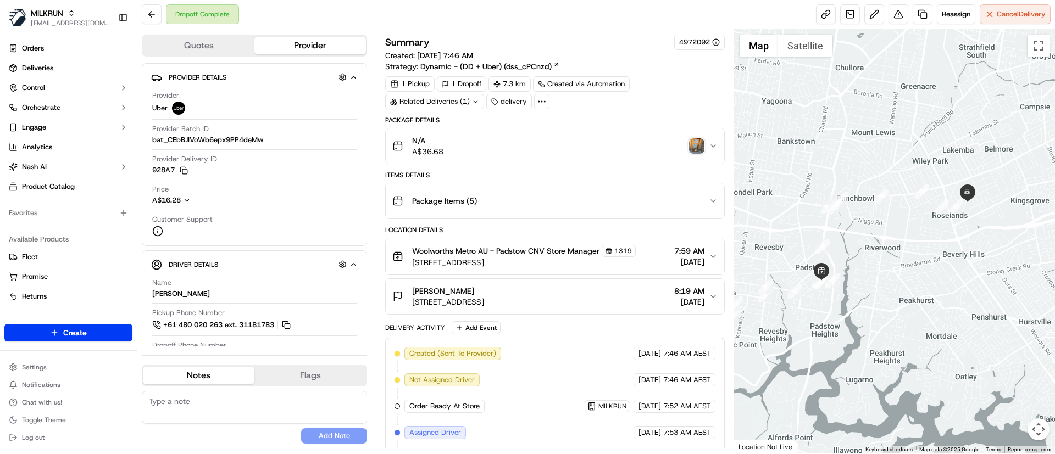
click at [689, 144] on img "button" at bounding box center [696, 145] width 15 height 15
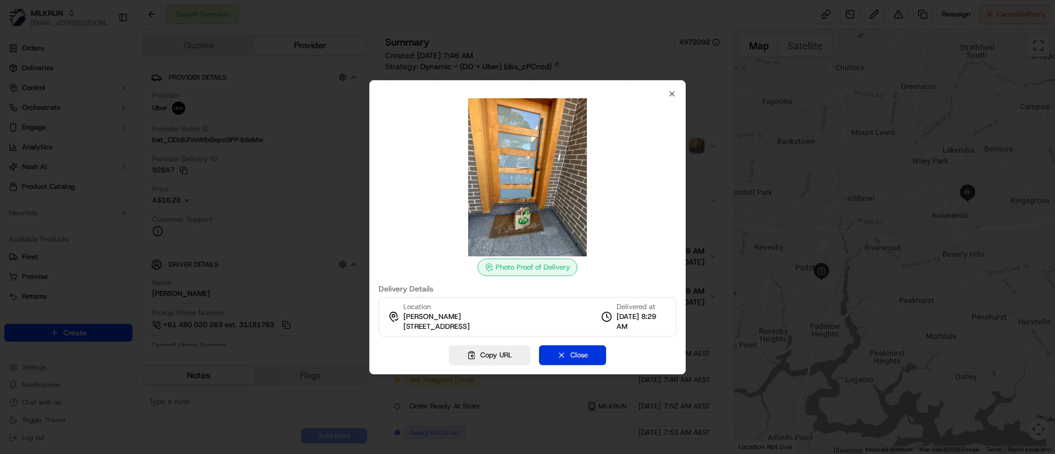
click at [565, 354] on button "Close" at bounding box center [572, 356] width 67 height 20
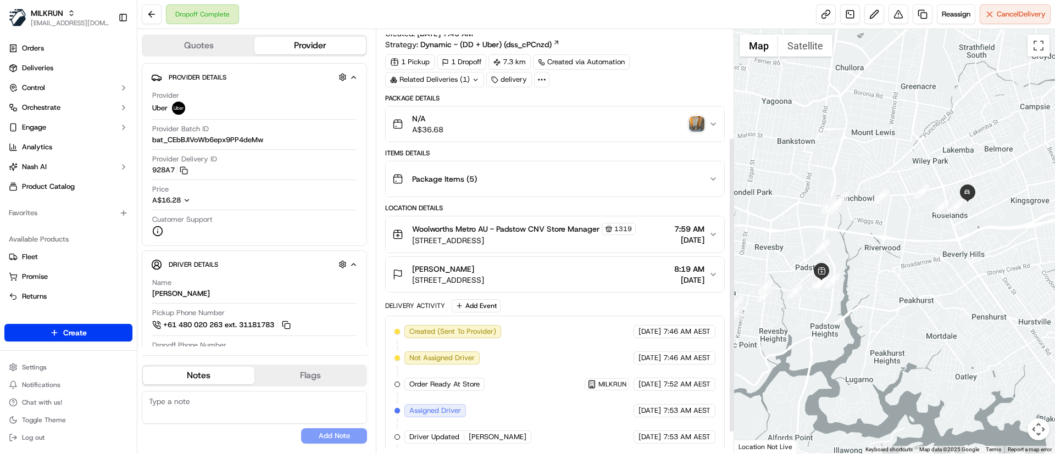
scroll to position [20, 0]
click at [697, 120] on img "button" at bounding box center [696, 125] width 15 height 15
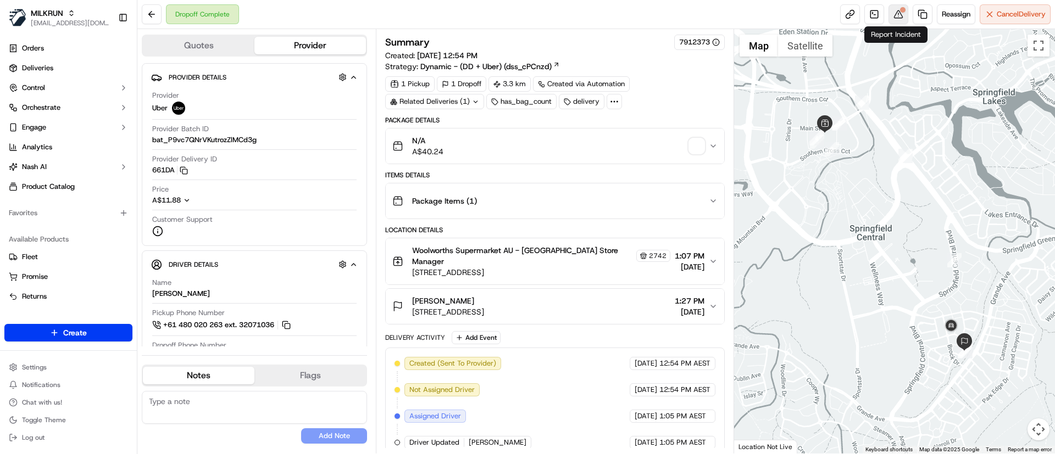
click at [892, 16] on button at bounding box center [898, 14] width 20 height 20
click at [893, 12] on button at bounding box center [898, 14] width 20 height 20
drag, startPoint x: 178, startPoint y: 169, endPoint x: 152, endPoint y: 168, distance: 25.8
click at [152, 168] on button "661DA Copy del_vdFaEF2-QYebc_qgfIZh2g 661DA" at bounding box center [170, 170] width 36 height 10
drag, startPoint x: 152, startPoint y: 168, endPoint x: 177, endPoint y: 169, distance: 24.7
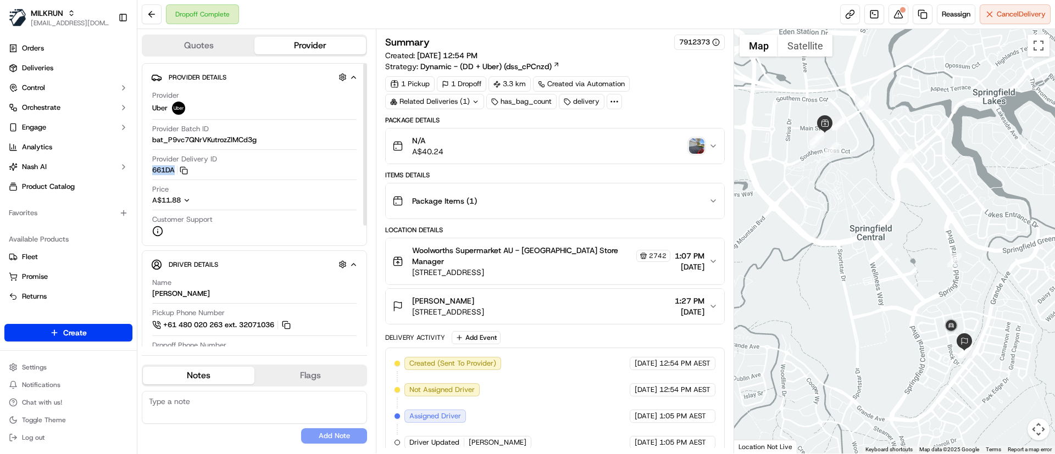
click at [177, 169] on button "661DA Copy del_vdFaEF2-QYebc_qgfIZh2g 661DA" at bounding box center [170, 170] width 36 height 10
click at [71, 74] on link "Deliveries" at bounding box center [68, 68] width 128 height 18
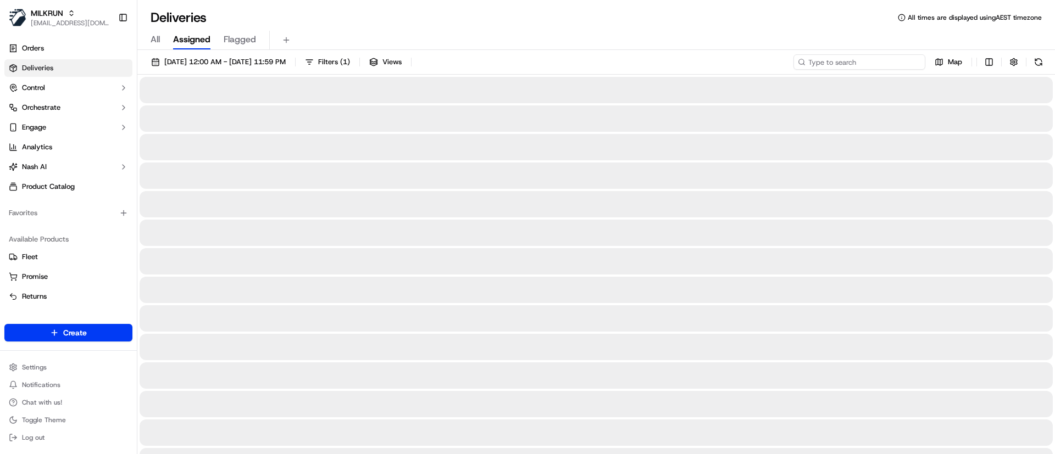
click at [855, 62] on input at bounding box center [859, 61] width 132 height 15
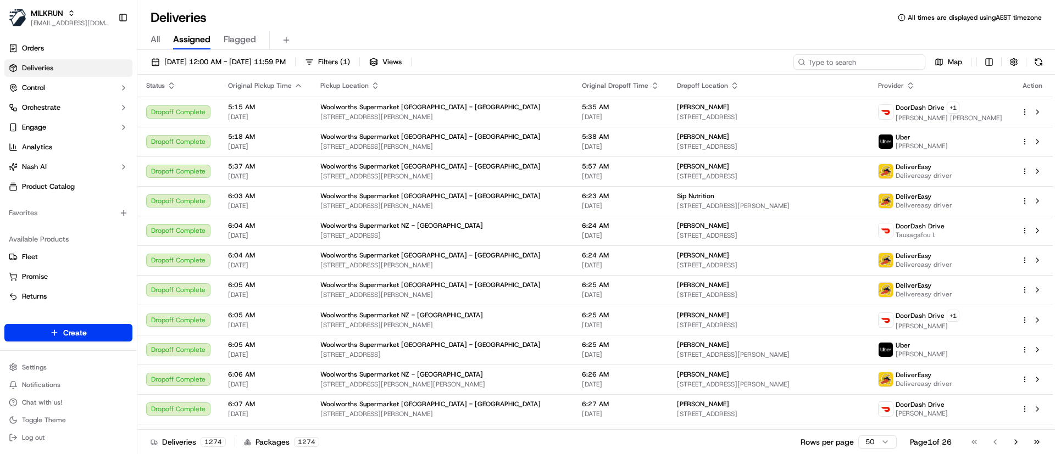
paste input "25PADHTBYFH3"
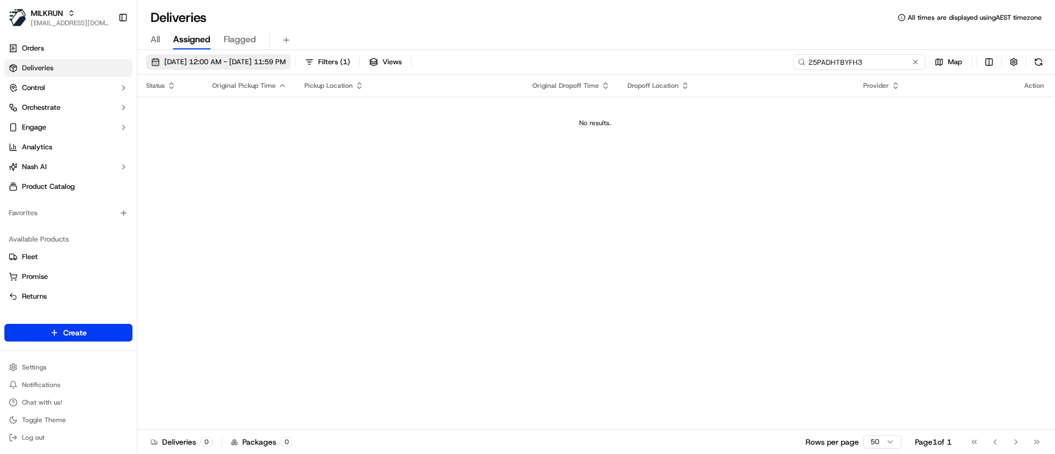
type input "25PADHTBYFH3"
click at [171, 60] on span "19/09/2025 12:00 AM - 19/09/2025 11:59 PM" at bounding box center [224, 62] width 121 height 10
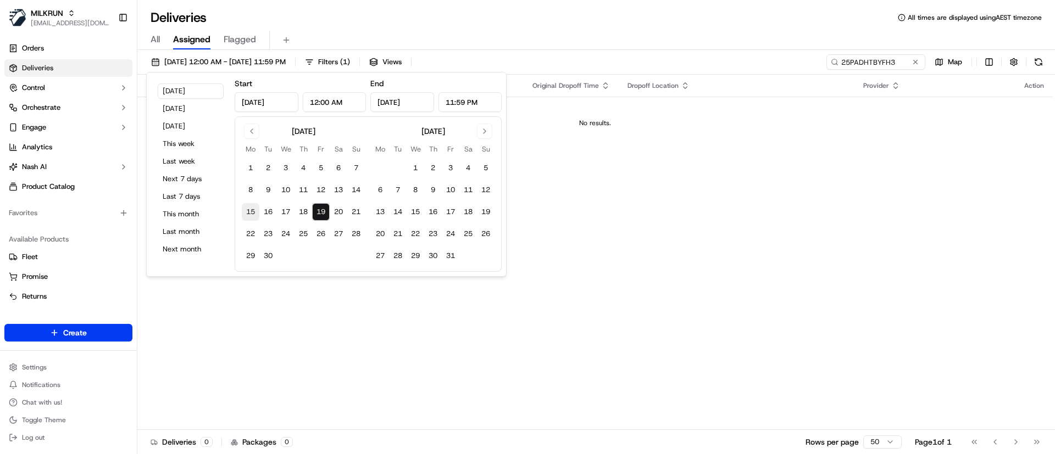
click at [253, 208] on button "15" at bounding box center [251, 212] width 18 height 18
type input "Sep 15, 2025"
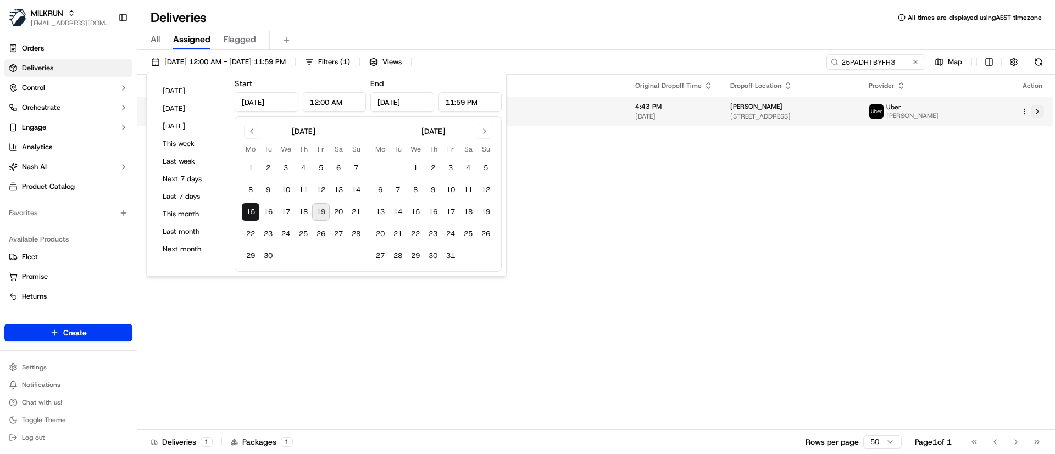
click at [1041, 110] on button at bounding box center [1037, 111] width 13 height 13
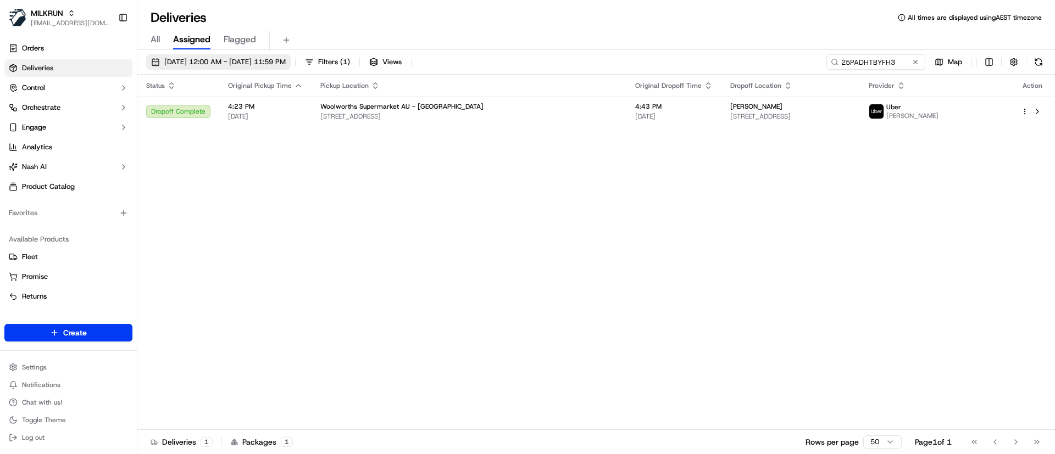
click at [169, 60] on span "15/09/2025 12:00 AM - 15/09/2025 11:59 PM" at bounding box center [224, 62] width 121 height 10
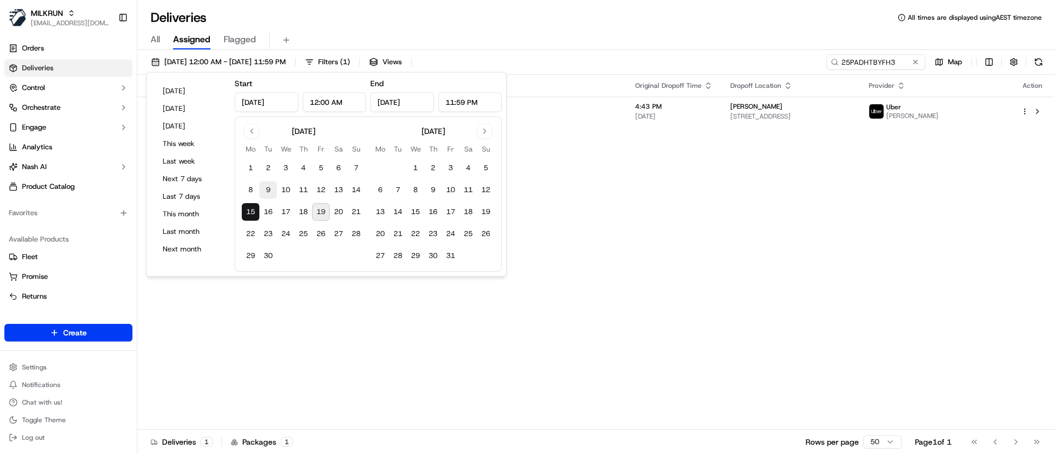
click at [269, 187] on button "9" at bounding box center [268, 190] width 18 height 18
type input "Sep 9, 2025"
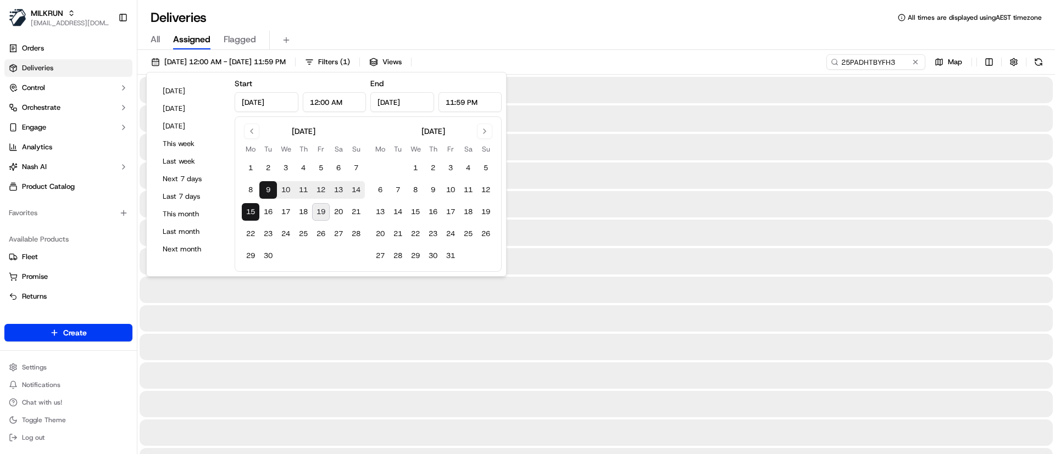
click at [546, 66] on div "09/09/2025 12:00 AM - 15/09/2025 11:59 PM Filters ( 1 ) Views 25PADHTBYFH3 Map" at bounding box center [595, 64] width 917 height 20
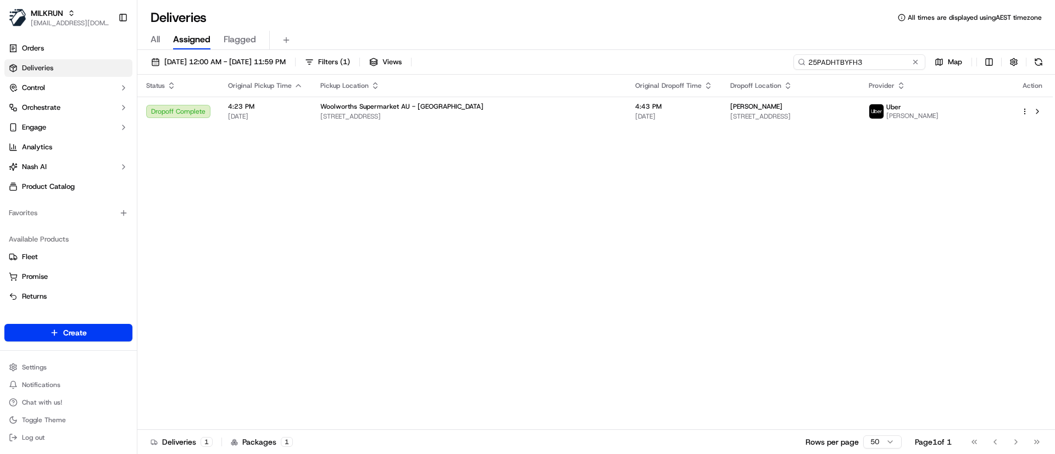
drag, startPoint x: 892, startPoint y: 59, endPoint x: 776, endPoint y: 68, distance: 115.7
click at [776, 68] on div "09/09/2025 12:00 AM - 15/09/2025 11:59 PM Filters ( 1 ) Views 25PADHTBYFH3 Map" at bounding box center [595, 64] width 917 height 20
paste input "38c93fd9-ffeb-4f7d-a80d-155badc36a14"
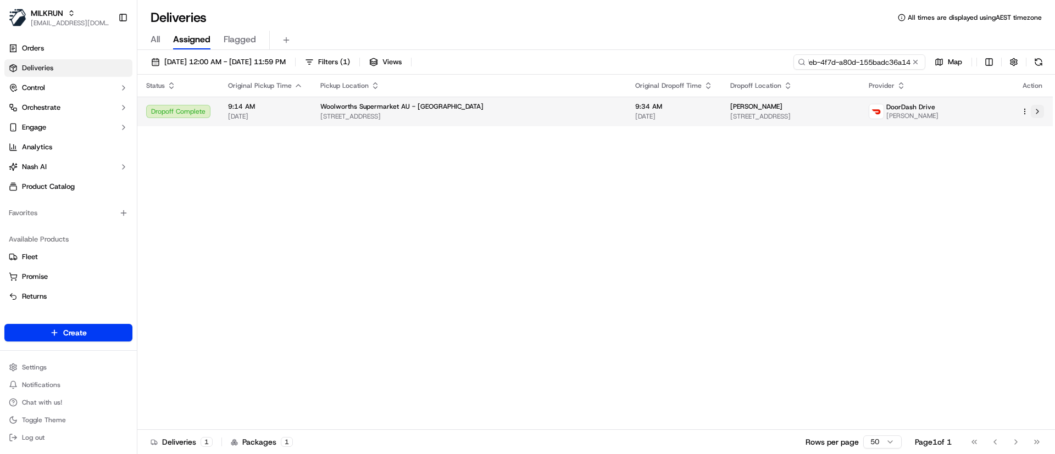
type input "38c93fd9-ffeb-4f7d-a80d-155badc36a14"
click at [1039, 115] on button at bounding box center [1037, 111] width 13 height 13
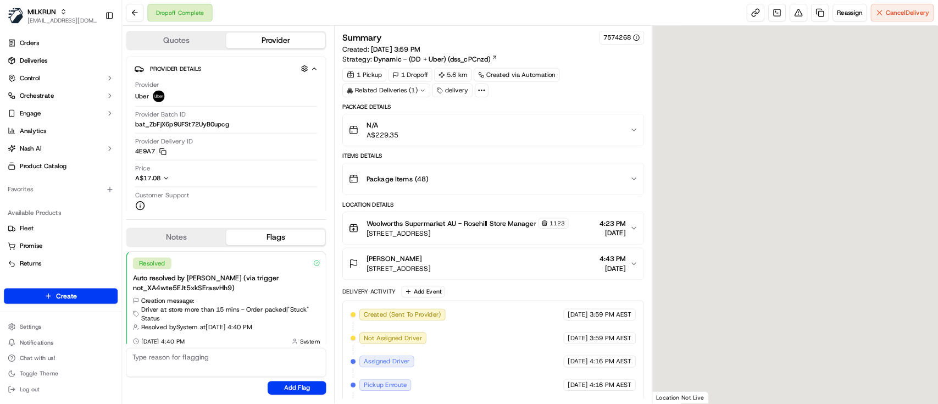
scroll to position [86, 0]
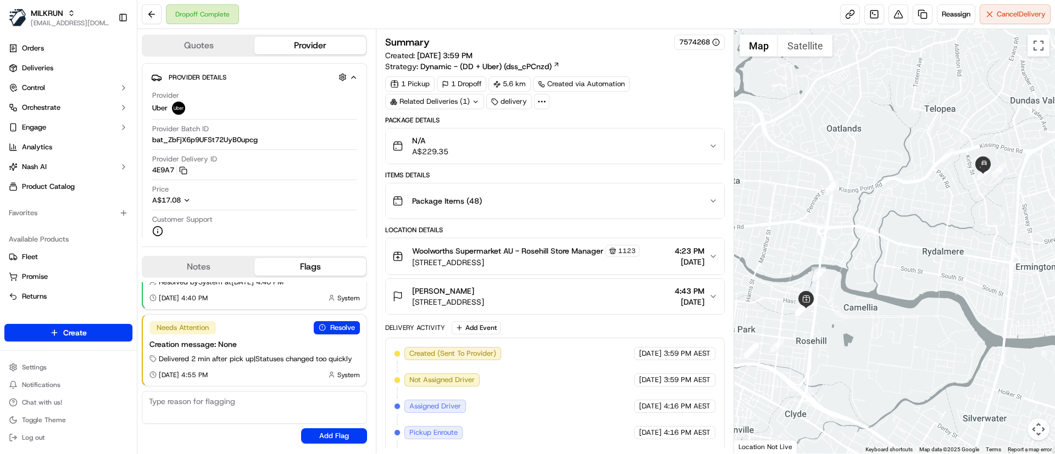
click at [548, 153] on div "N/A A$229.35" at bounding box center [550, 146] width 316 height 22
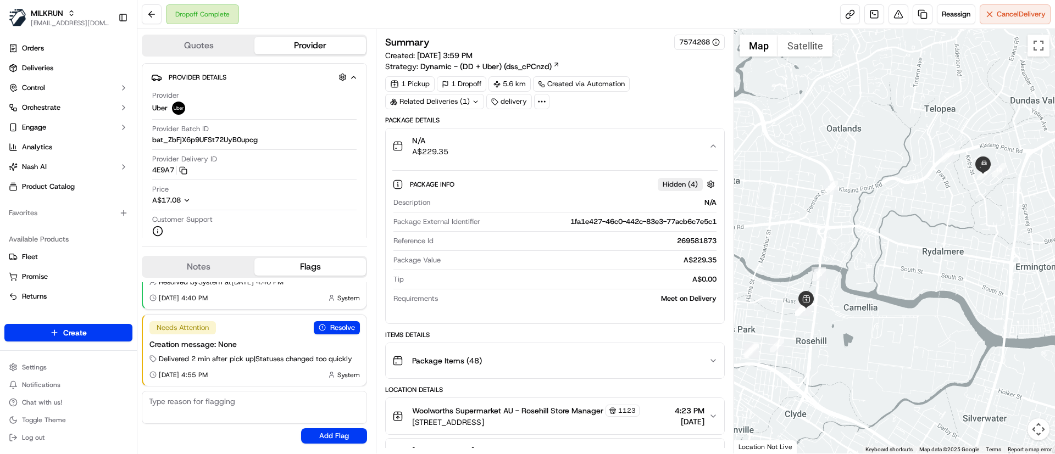
click at [548, 153] on div "N/A A$229.35" at bounding box center [550, 146] width 316 height 22
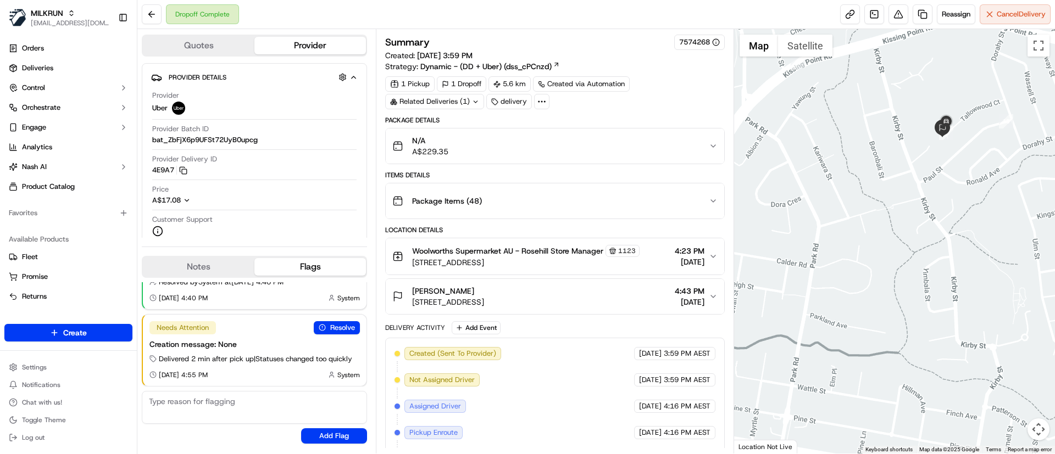
drag, startPoint x: 965, startPoint y: 162, endPoint x: 975, endPoint y: 209, distance: 48.4
click at [976, 211] on div at bounding box center [894, 241] width 321 height 425
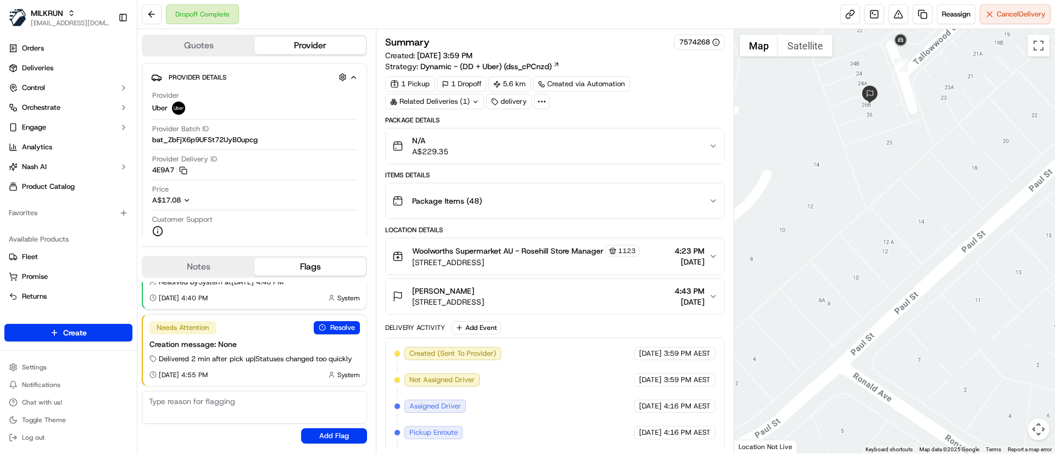
click at [480, 143] on div "N/A A$229.35" at bounding box center [550, 146] width 316 height 22
click at [480, 144] on div "N/A A$229.35" at bounding box center [550, 146] width 316 height 22
click at [478, 144] on div "N/A A$229.35" at bounding box center [550, 146] width 316 height 22
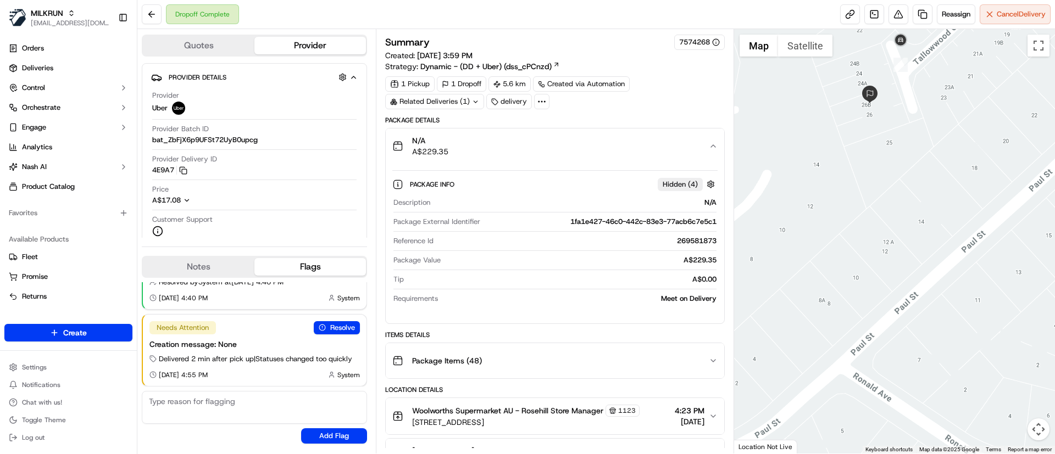
click at [478, 144] on div "N/A A$229.35" at bounding box center [550, 146] width 316 height 22
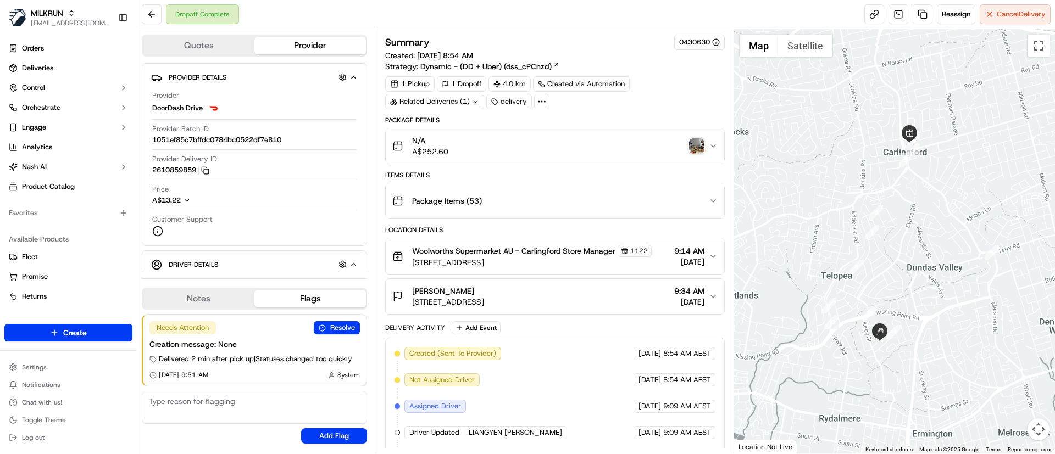
click at [699, 144] on img "button" at bounding box center [696, 145] width 15 height 15
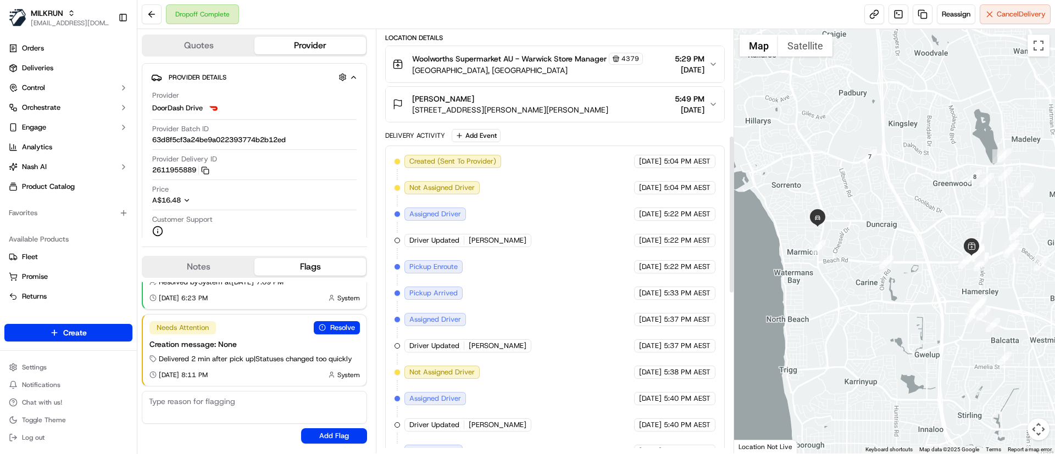
scroll to position [176, 0]
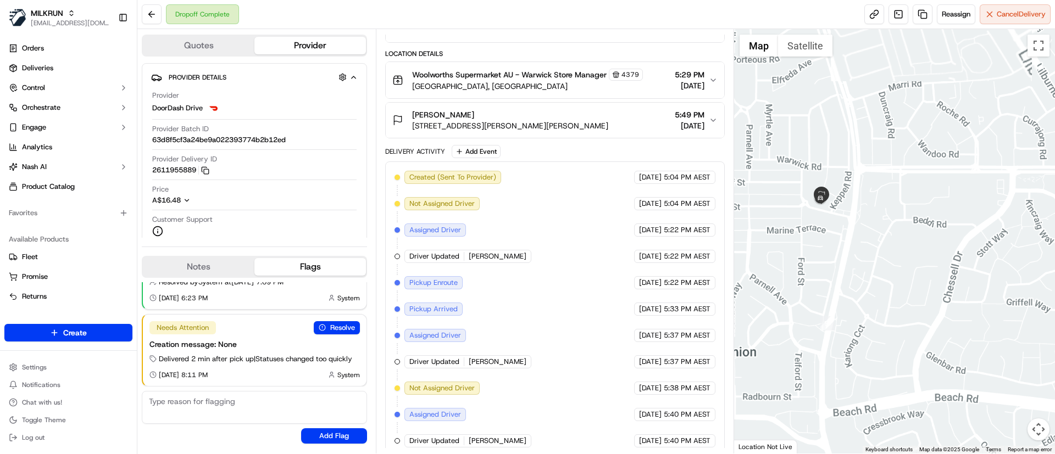
drag, startPoint x: 828, startPoint y: 222, endPoint x: 870, endPoint y: 246, distance: 47.7
click at [879, 258] on div at bounding box center [894, 241] width 321 height 425
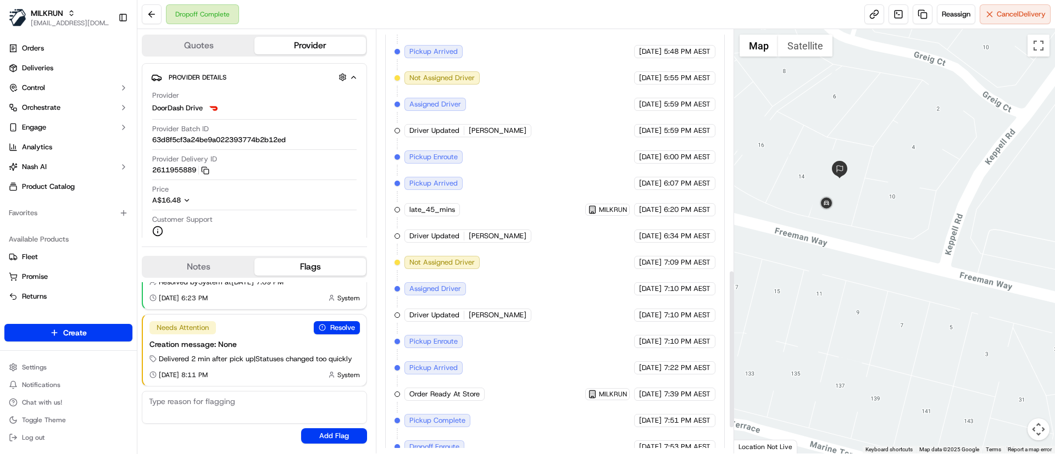
scroll to position [712, 0]
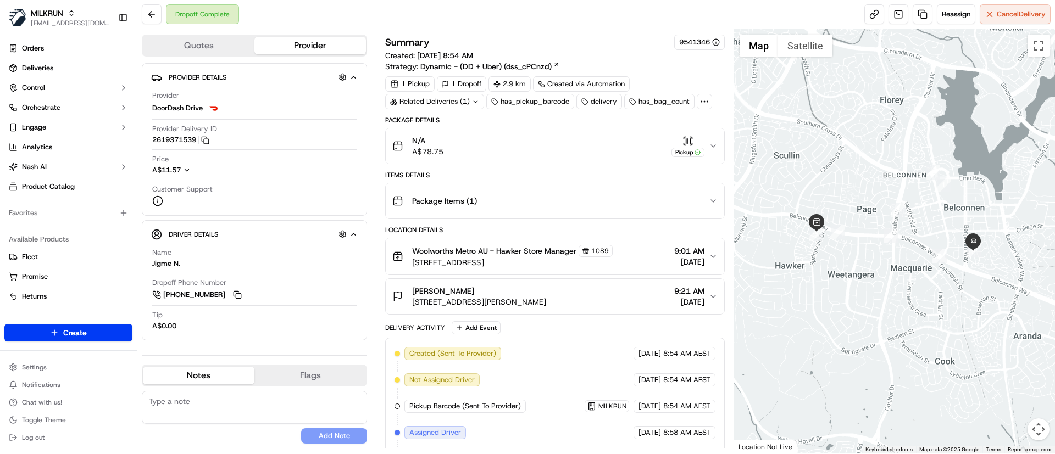
scroll to position [370, 0]
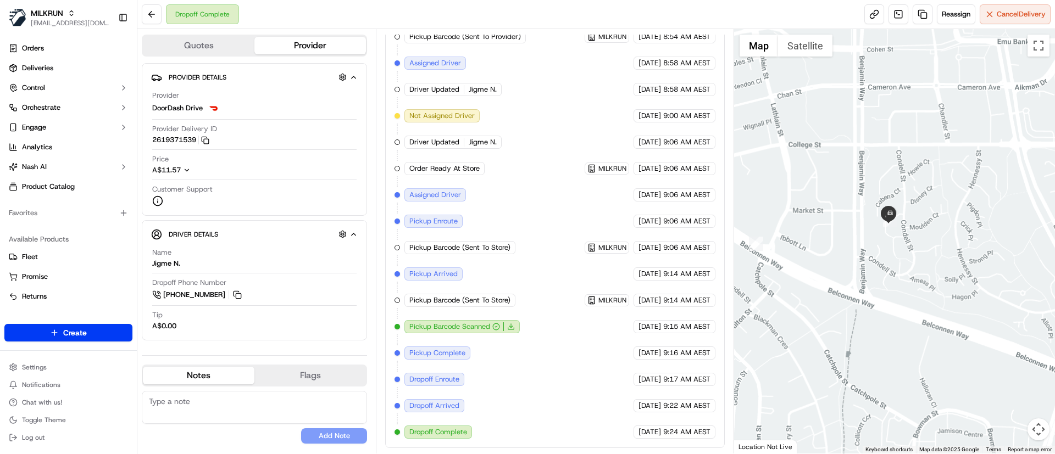
drag, startPoint x: 942, startPoint y: 241, endPoint x: 1015, endPoint y: 274, distance: 80.4
click at [1015, 274] on div at bounding box center [894, 241] width 321 height 425
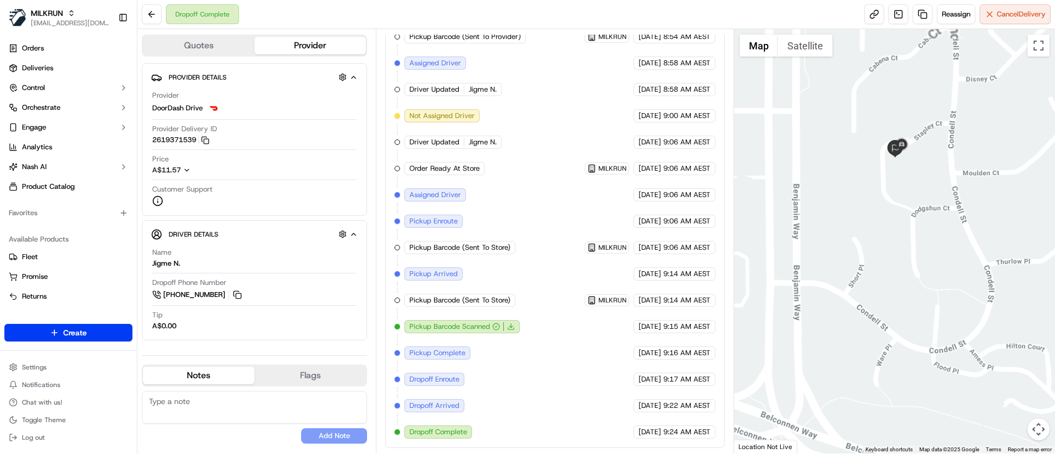
drag, startPoint x: 879, startPoint y: 235, endPoint x: 937, endPoint y: 260, distance: 62.2
click at [936, 282] on div at bounding box center [894, 241] width 321 height 425
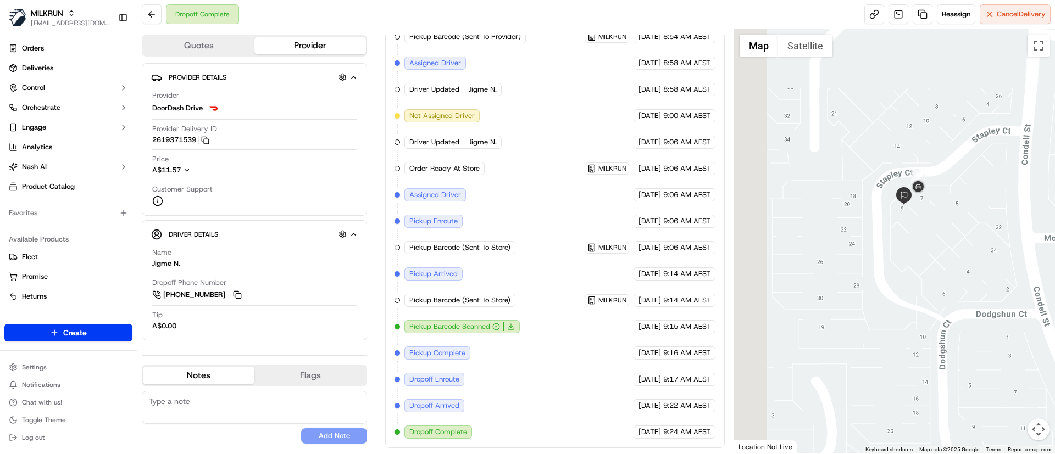
drag, startPoint x: 925, startPoint y: 197, endPoint x: 947, endPoint y: 267, distance: 73.7
click at [953, 282] on div at bounding box center [894, 241] width 321 height 425
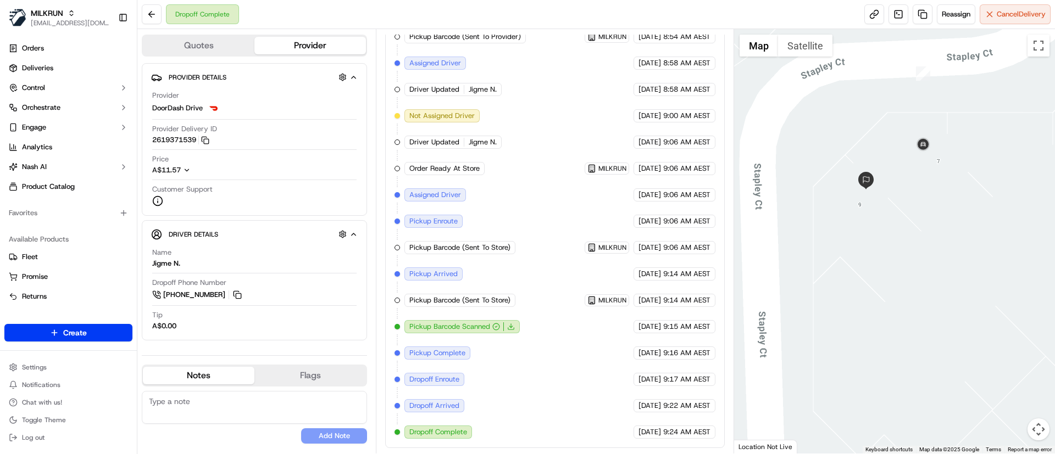
drag, startPoint x: 839, startPoint y: 199, endPoint x: 992, endPoint y: 248, distance: 160.2
click at [992, 248] on div at bounding box center [894, 241] width 321 height 425
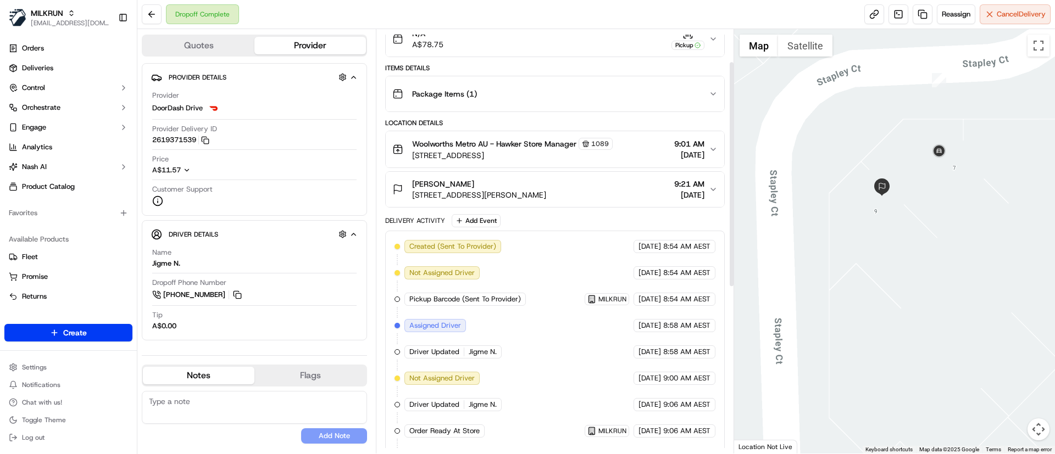
scroll to position [61, 0]
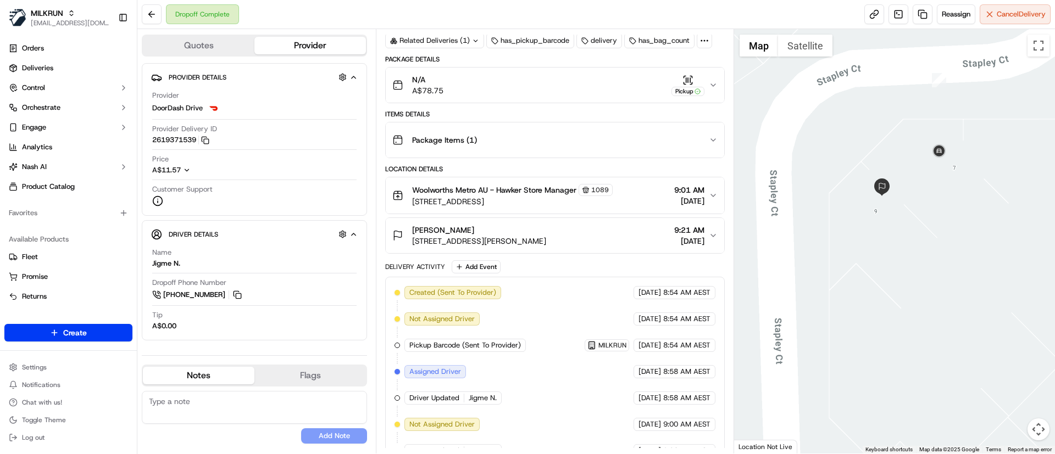
click at [532, 238] on span "[STREET_ADDRESS][PERSON_NAME]" at bounding box center [479, 241] width 134 height 11
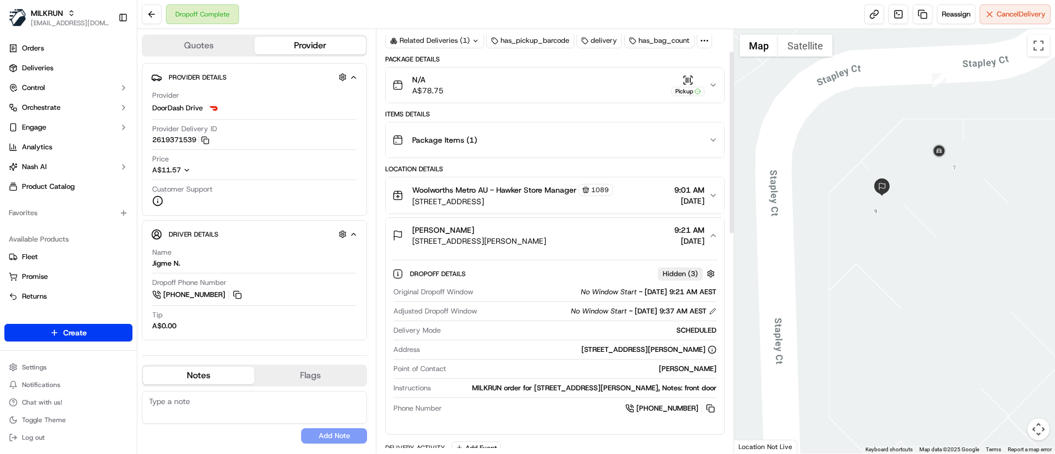
scroll to position [0, 0]
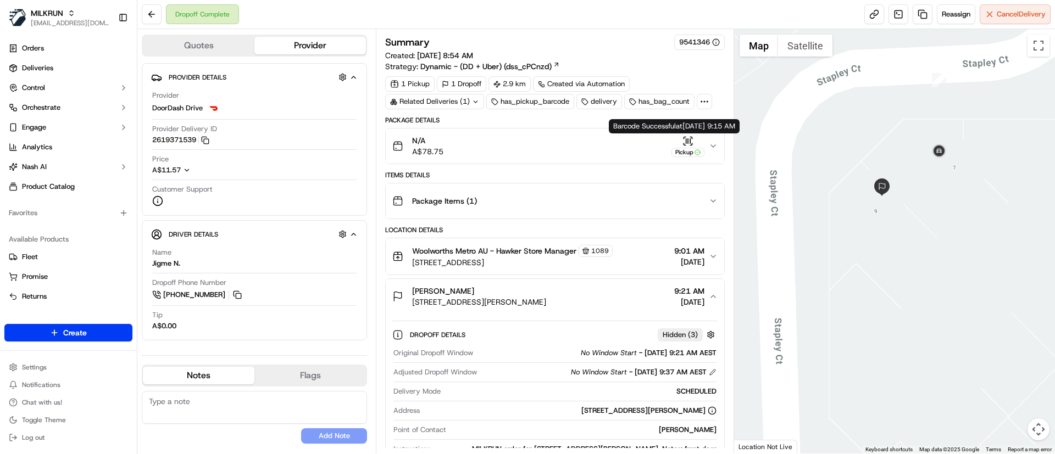
click at [692, 148] on div "Pickup" at bounding box center [687, 152] width 33 height 9
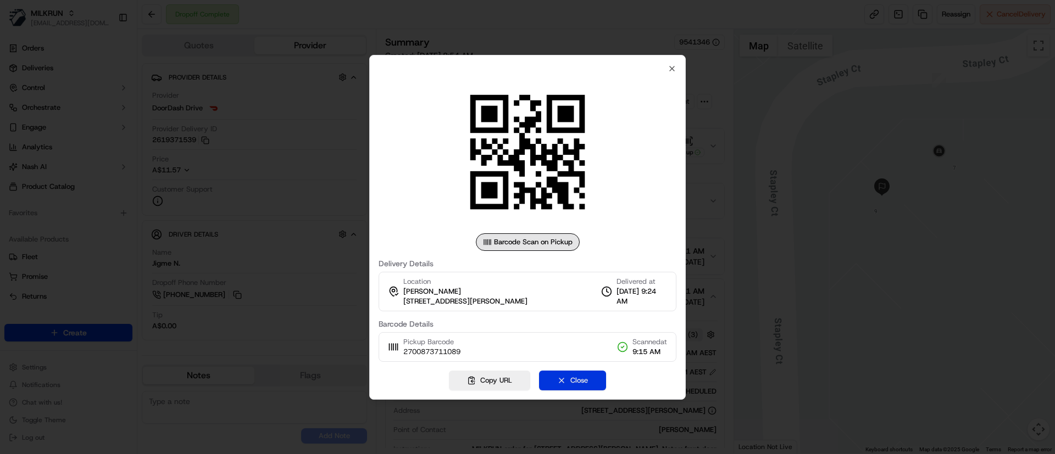
click at [586, 382] on button "Close" at bounding box center [572, 381] width 67 height 20
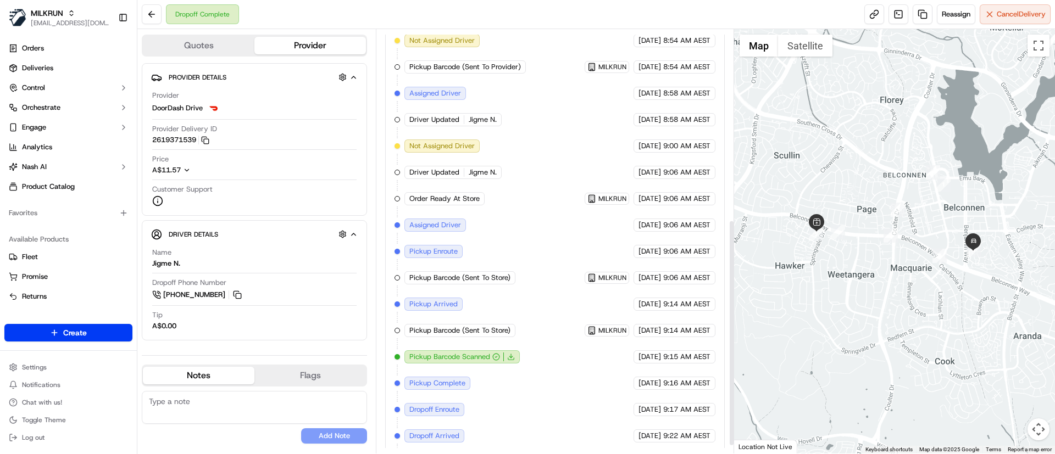
scroll to position [370, 0]
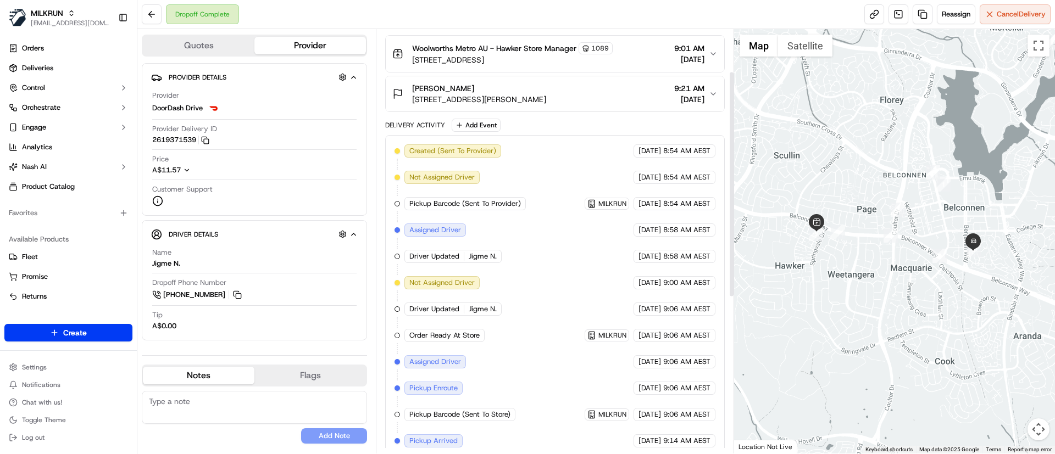
scroll to position [20, 0]
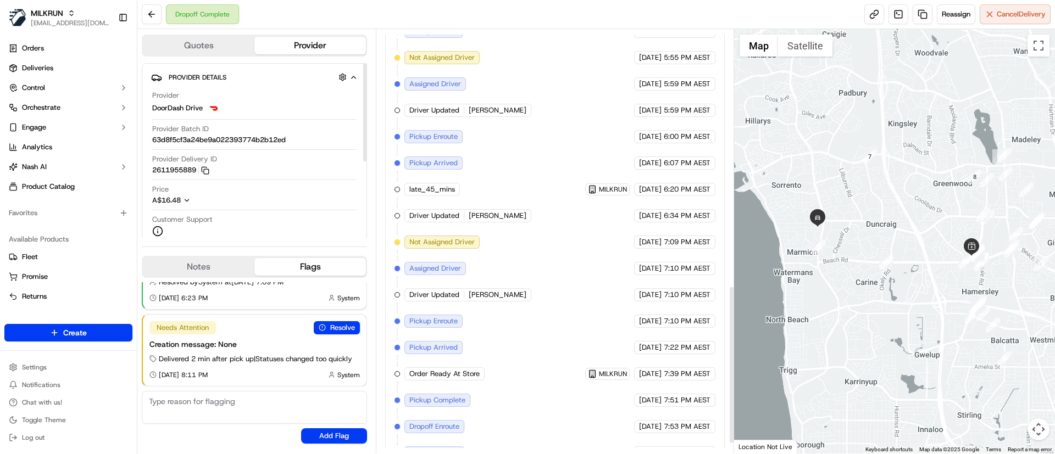
scroll to position [712, 0]
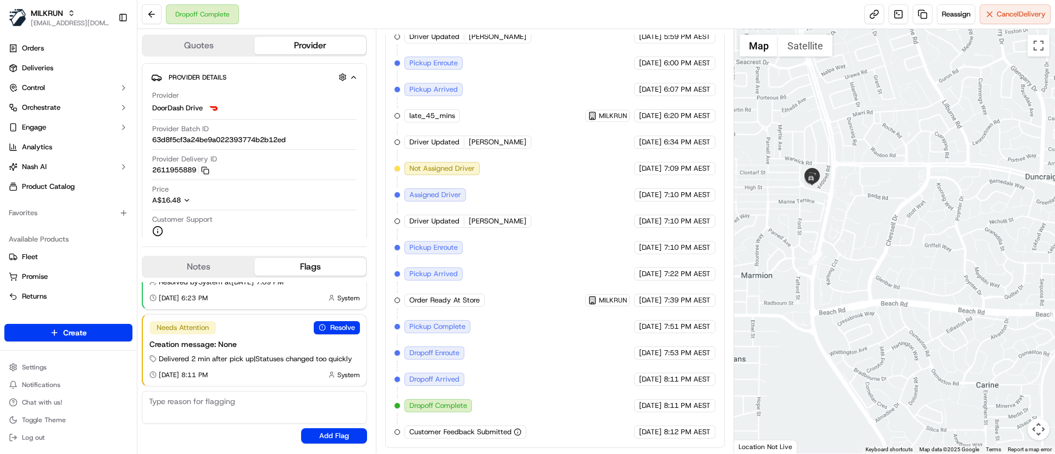
drag, startPoint x: 833, startPoint y: 224, endPoint x: 855, endPoint y: 252, distance: 35.6
click at [855, 252] on div at bounding box center [894, 241] width 321 height 425
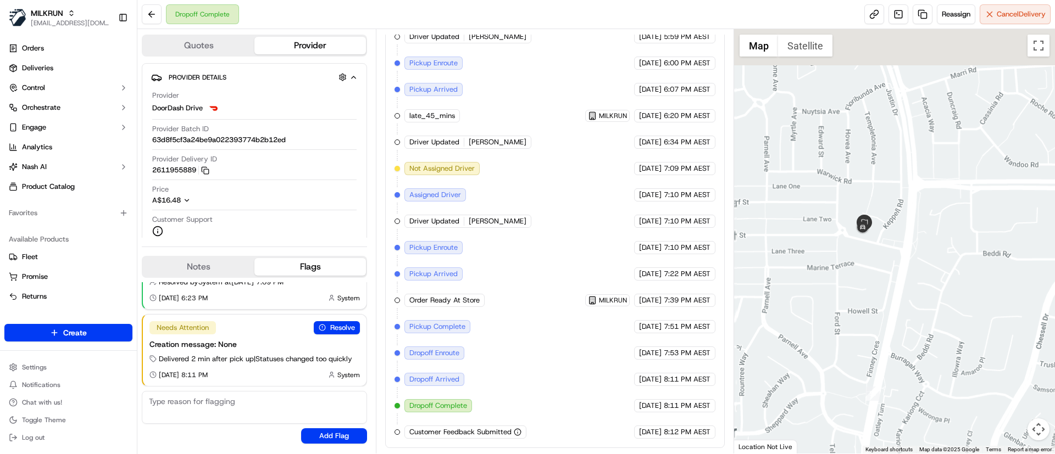
drag, startPoint x: 827, startPoint y: 220, endPoint x: 876, endPoint y: 258, distance: 62.6
click at [883, 271] on div at bounding box center [894, 241] width 321 height 425
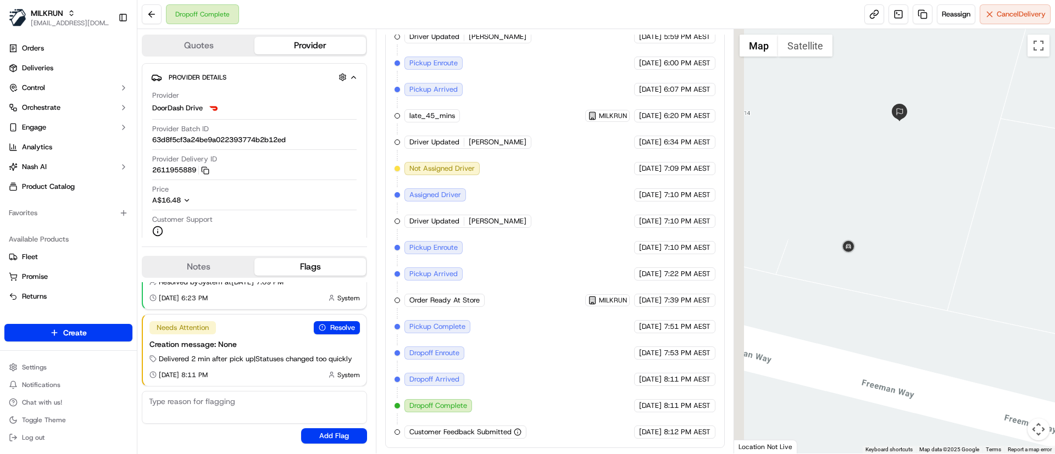
drag, startPoint x: 815, startPoint y: 149, endPoint x: 914, endPoint y: 227, distance: 125.5
click at [914, 227] on div at bounding box center [894, 241] width 321 height 425
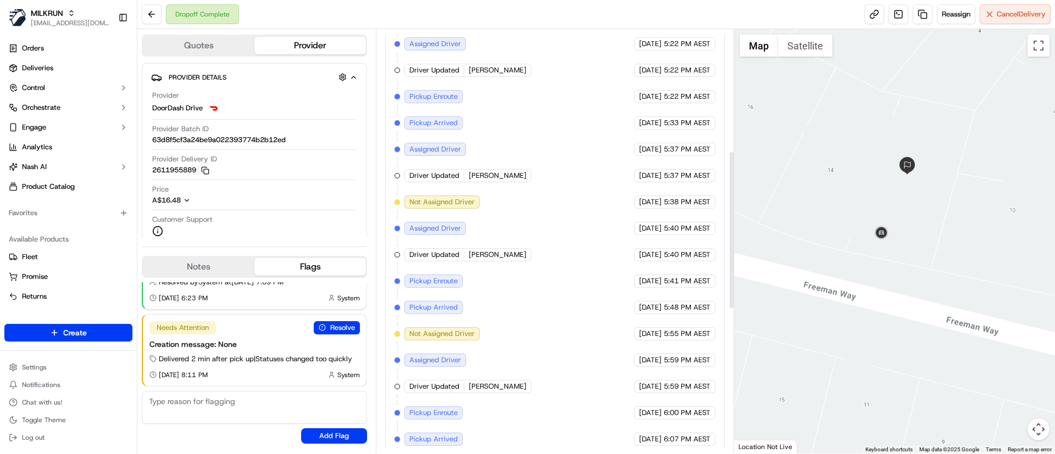
scroll to position [136, 0]
